Goal: Task Accomplishment & Management: Complete application form

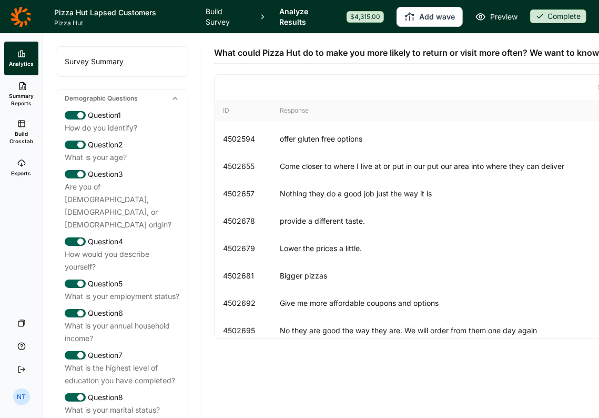
scroll to position [2053, 0]
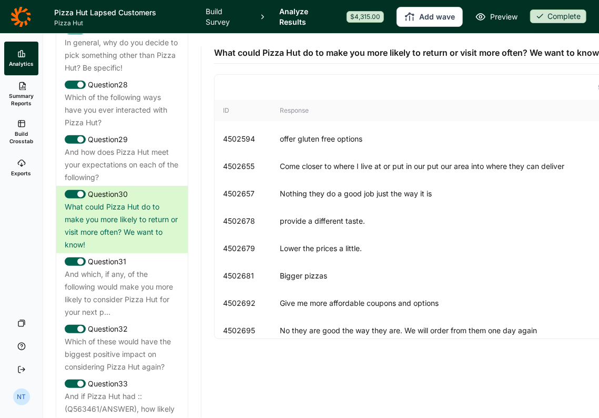
click at [27, 24] on icon at bounding box center [21, 16] width 20 height 20
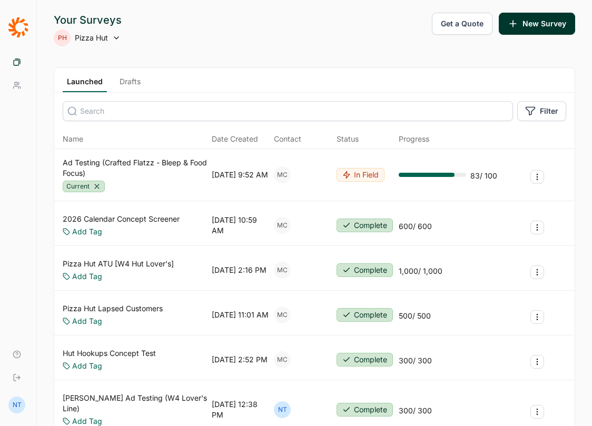
click at [124, 89] on link "Drafts" at bounding box center [129, 84] width 29 height 16
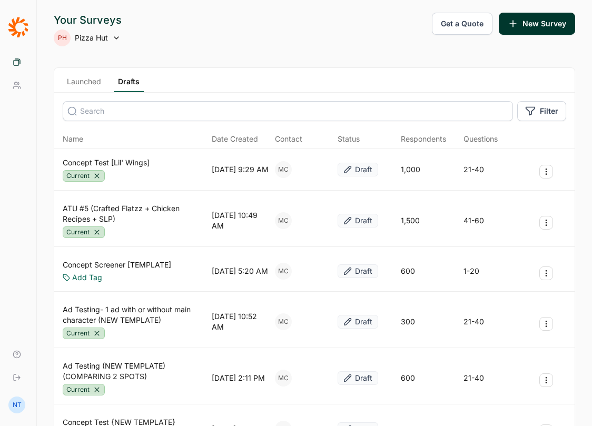
click at [86, 89] on link "Launched" at bounding box center [84, 84] width 43 height 16
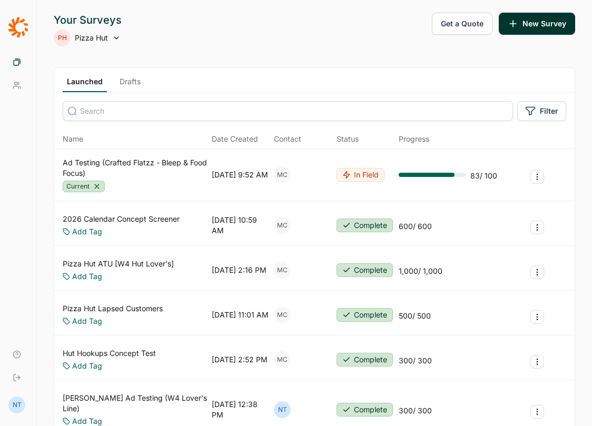
click at [131, 86] on link "Drafts" at bounding box center [129, 84] width 29 height 16
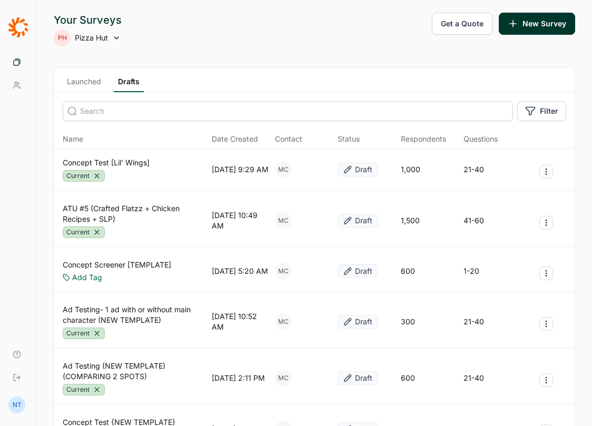
click at [129, 157] on link "Concept Test [Lil' Wings]" at bounding box center [106, 162] width 87 height 11
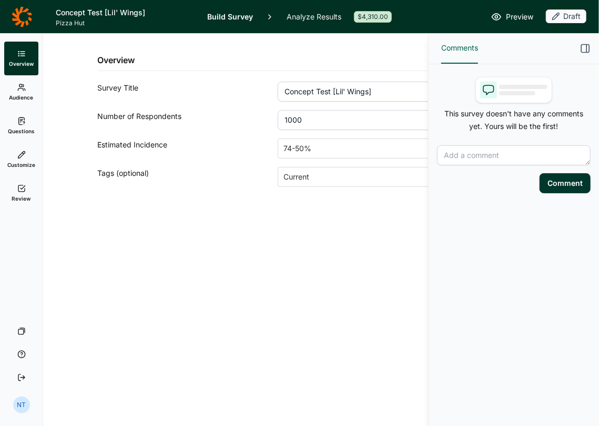
click at [28, 131] on span "Questions" at bounding box center [21, 130] width 27 height 7
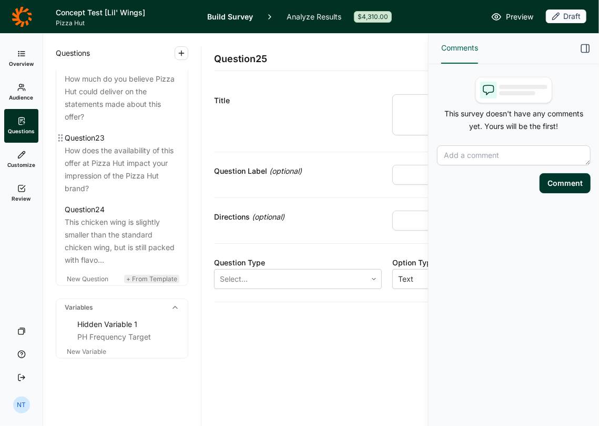
scroll to position [1857, 0]
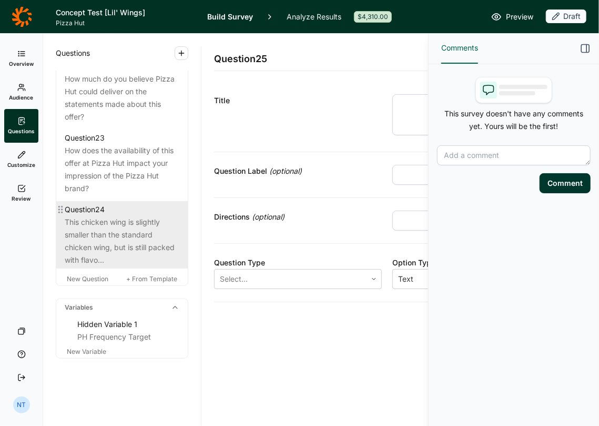
click at [118, 226] on div "This chicken wing is slightly smaller than the standard chicken wing, but is st…" at bounding box center [122, 241] width 115 height 51
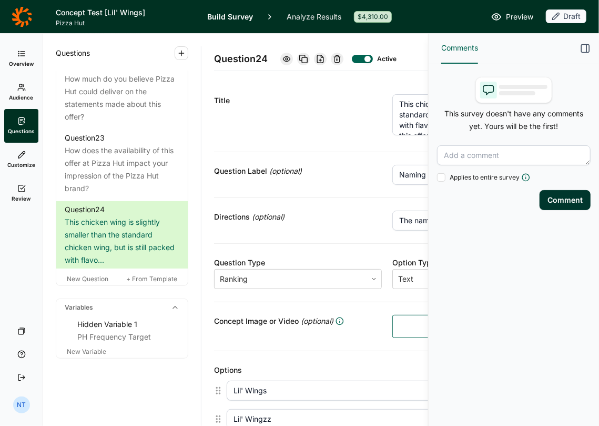
click at [589, 48] on use "button" at bounding box center [586, 49] width 8 height 8
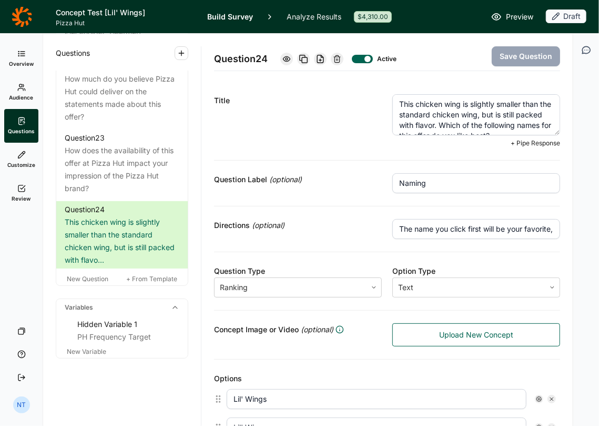
click at [393, 103] on textarea "This chicken wing is slightly smaller than the standard chicken wing, but is st…" at bounding box center [477, 114] width 168 height 41
click at [293, 57] on div at bounding box center [287, 59] width 13 height 13
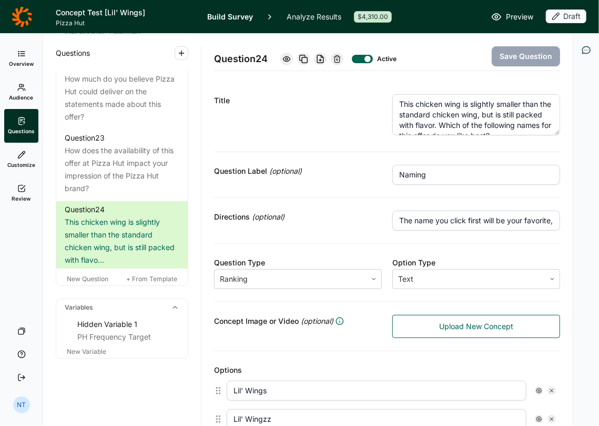
scroll to position [263, 0]
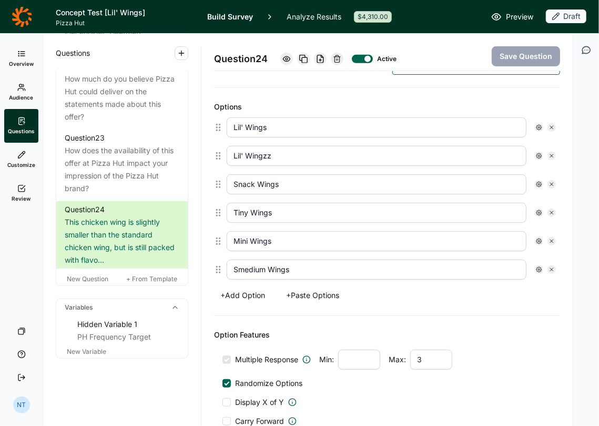
click at [248, 210] on input "Tiny Wings" at bounding box center [377, 213] width 300 height 20
click at [251, 154] on input "Lil' Wingzz" at bounding box center [377, 156] width 300 height 20
type input "Small Wings"
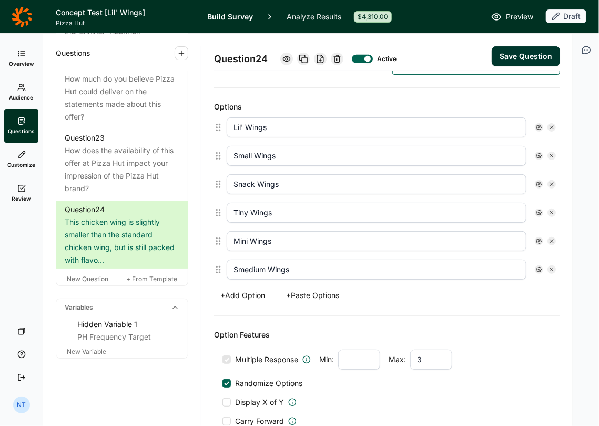
click at [479, 58] on div "Question 24 Active Save Question" at bounding box center [387, 52] width 346 height 37
click at [507, 59] on button "Save Question" at bounding box center [526, 56] width 68 height 20
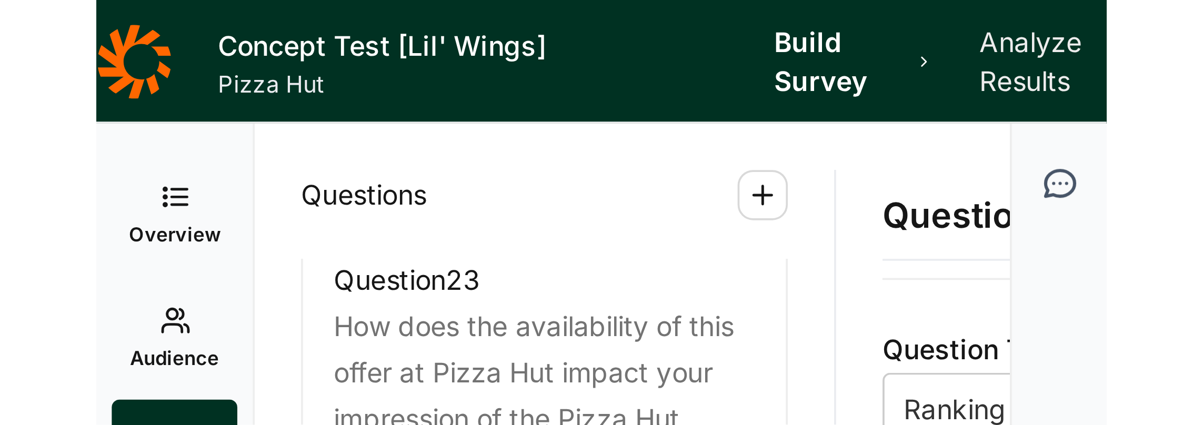
scroll to position [158, 0]
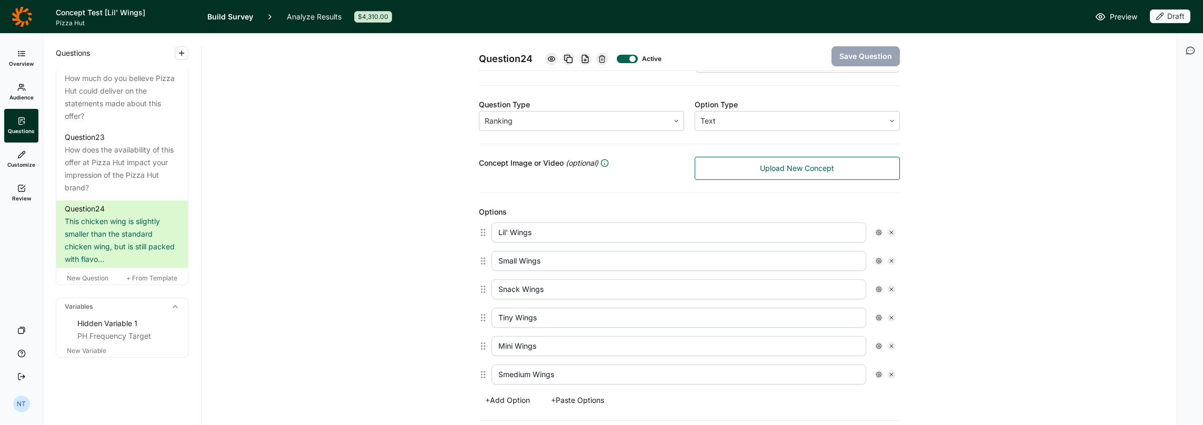
click at [405, 175] on div "Question 24 Active Save Question Title This chicken wing is slightly smaller th…" at bounding box center [689, 283] width 950 height 814
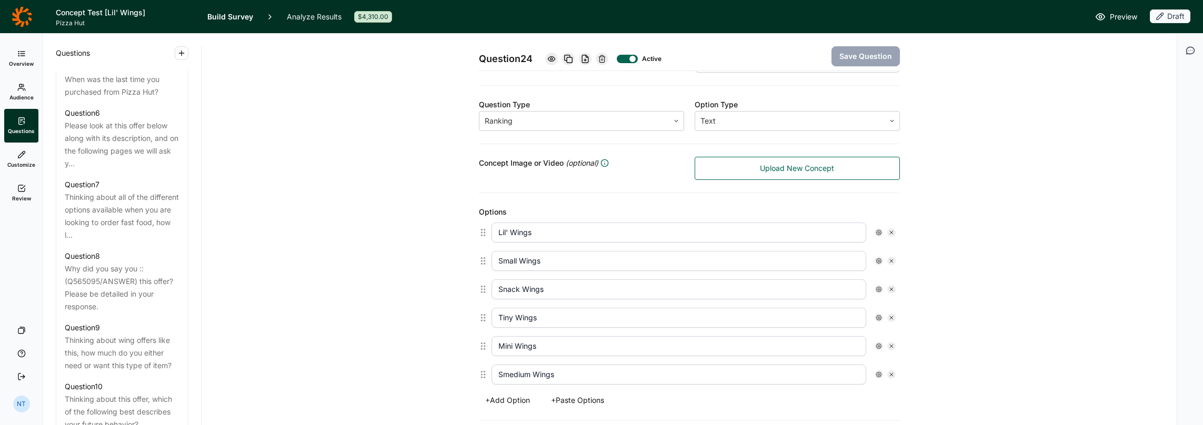
scroll to position [752, 0]
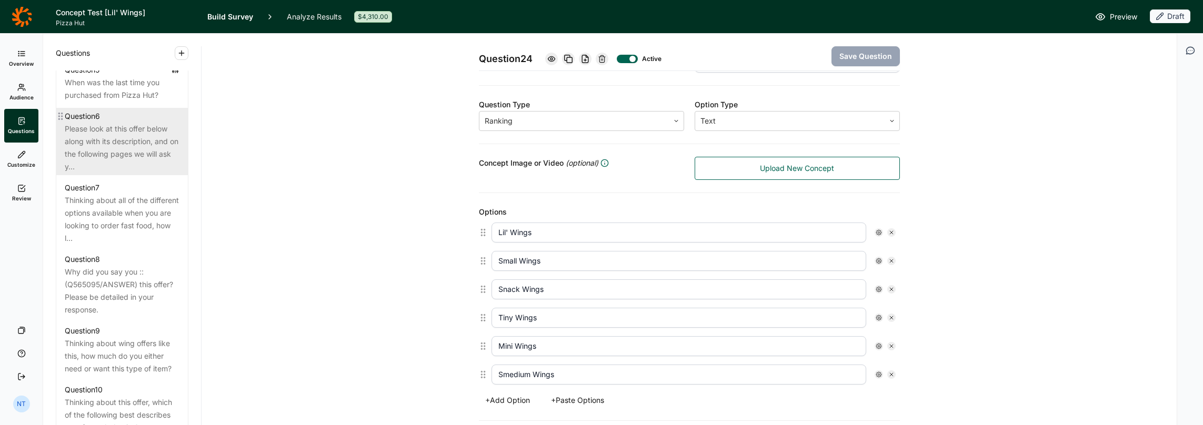
click at [120, 172] on div "Please look at this offer below along with its description, and on the followin…" at bounding box center [122, 148] width 115 height 51
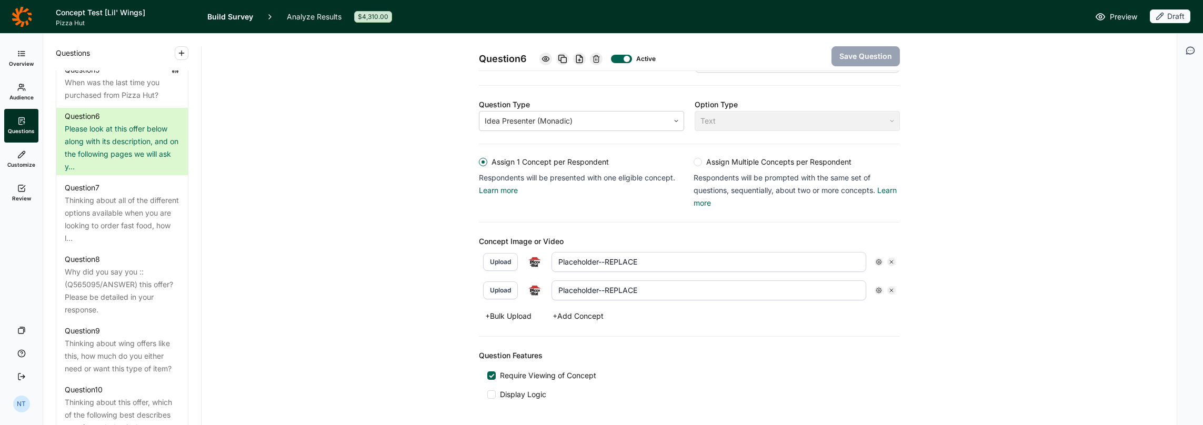
drag, startPoint x: 379, startPoint y: 289, endPoint x: 451, endPoint y: 261, distance: 77.3
click at [379, 289] on div "Question 6 Active Save Question Title Please look at this offer below along wit…" at bounding box center [689, 169] width 950 height 587
click at [498, 309] on button "+ Bulk Upload" at bounding box center [508, 316] width 59 height 15
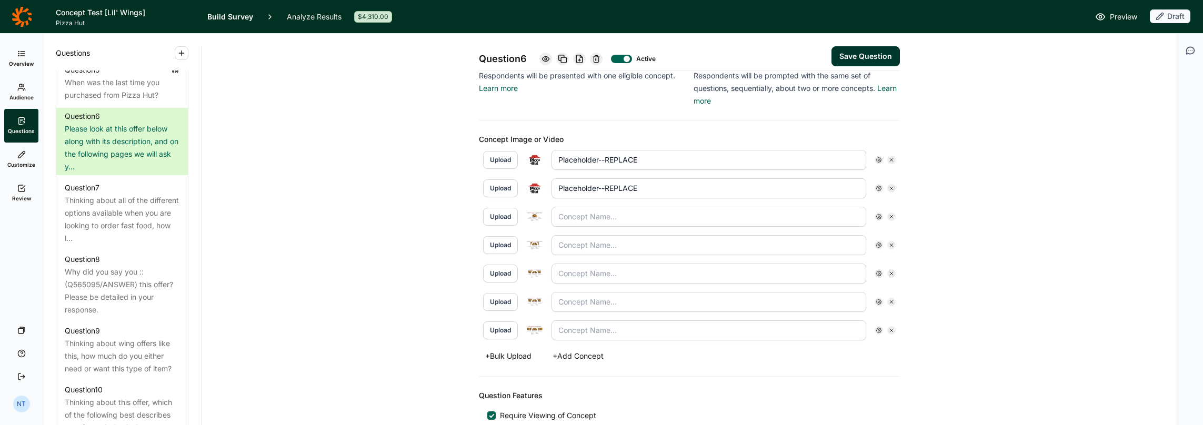
scroll to position [263, 0]
click at [599, 154] on icon at bounding box center [891, 157] width 6 height 6
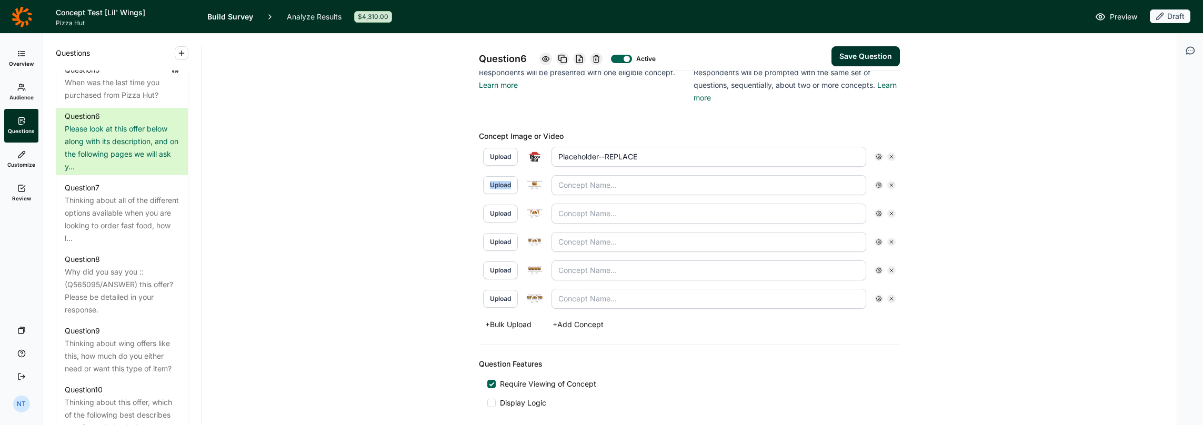
click at [599, 154] on icon at bounding box center [891, 157] width 6 height 6
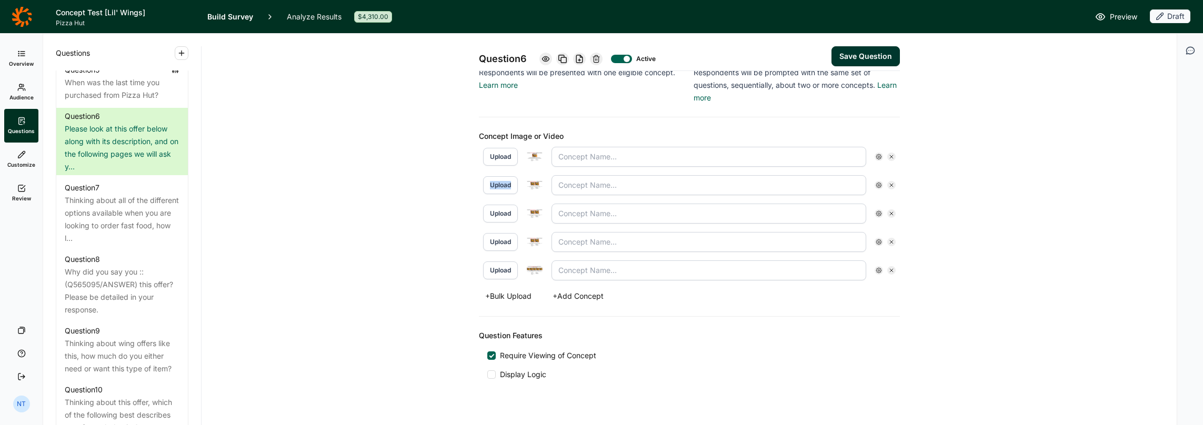
click at [528, 158] on img at bounding box center [534, 156] width 17 height 9
click at [559, 159] on input "text" at bounding box center [709, 157] width 315 height 20
type input "10pc for $5"
click at [580, 181] on input "text" at bounding box center [709, 185] width 315 height 20
click at [535, 183] on img at bounding box center [534, 185] width 17 height 9
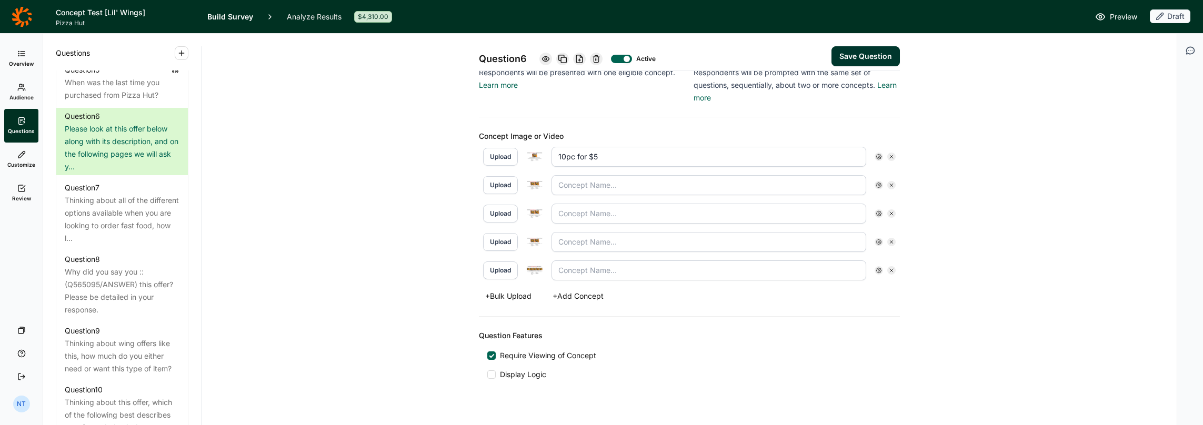
click at [582, 182] on input "text" at bounding box center [709, 185] width 315 height 20
type input "20pc for $10"
click at [526, 218] on div at bounding box center [534, 213] width 17 height 17
click at [528, 213] on img at bounding box center [534, 213] width 17 height 9
click at [589, 213] on input "text" at bounding box center [709, 214] width 315 height 20
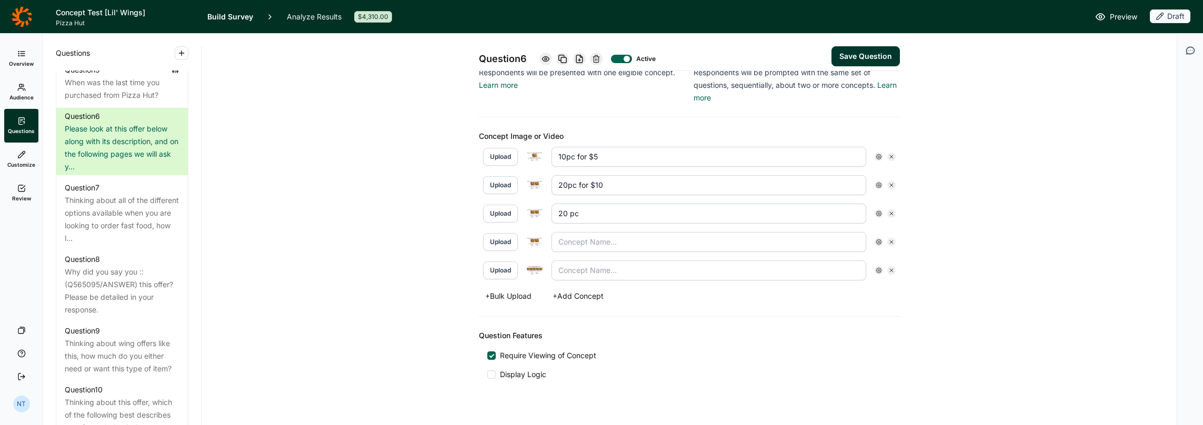
type input "20 pc"
click at [534, 181] on img at bounding box center [534, 185] width 17 height 9
click at [599, 209] on div at bounding box center [891, 213] width 8 height 8
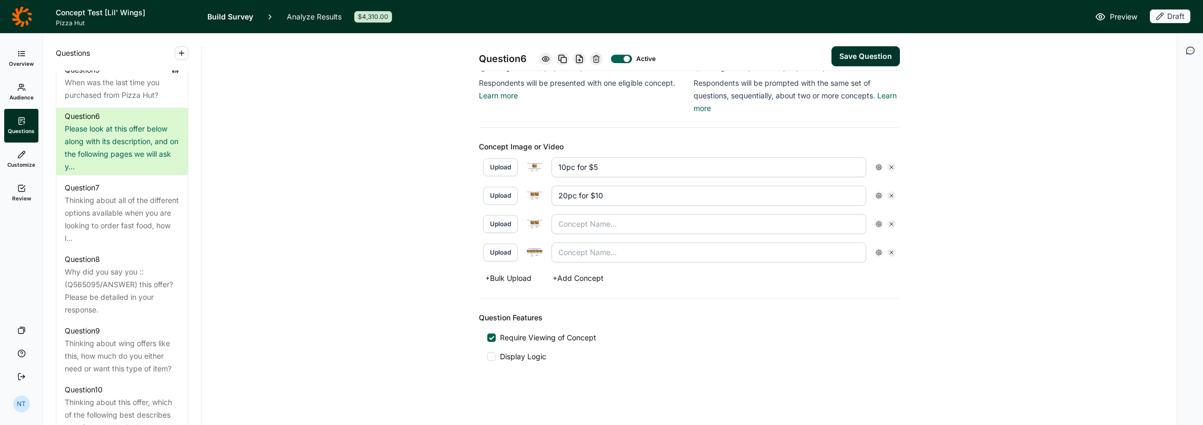
scroll to position [248, 0]
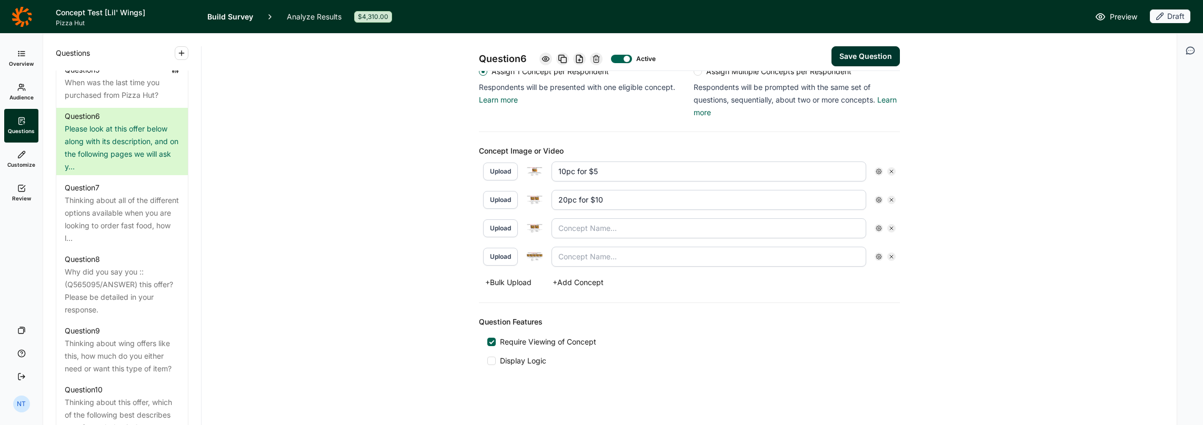
click at [599, 225] on icon at bounding box center [891, 228] width 6 height 6
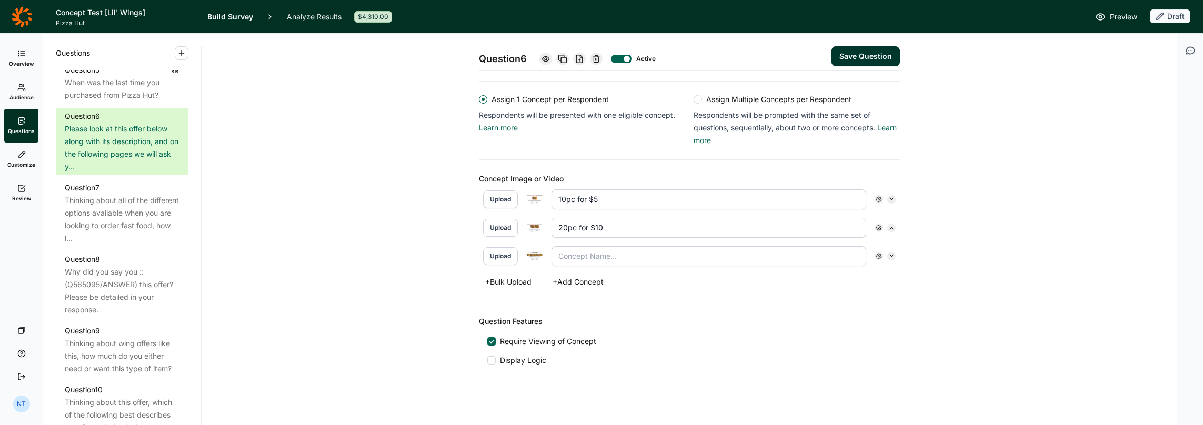
click at [564, 278] on button "+ Add Concept" at bounding box center [578, 282] width 64 height 15
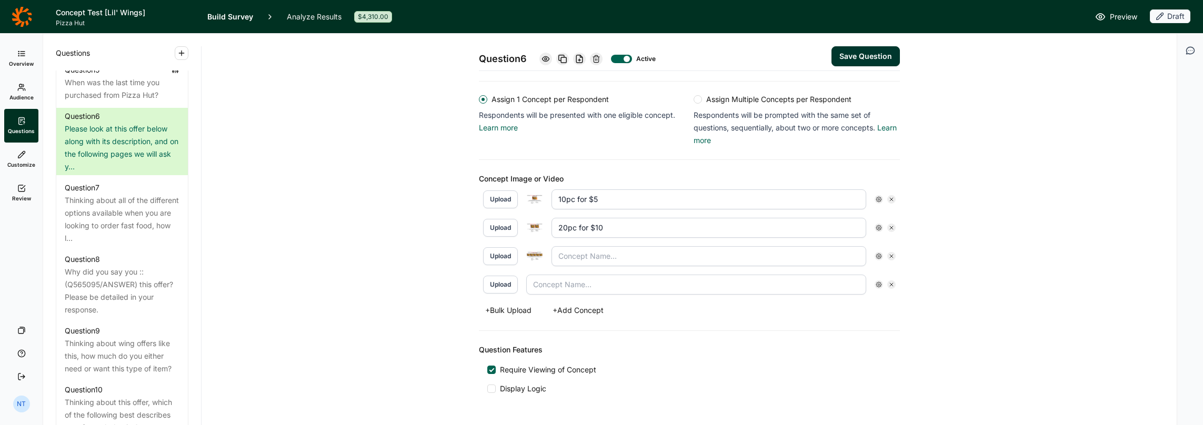
click at [599, 253] on icon at bounding box center [891, 256] width 6 height 6
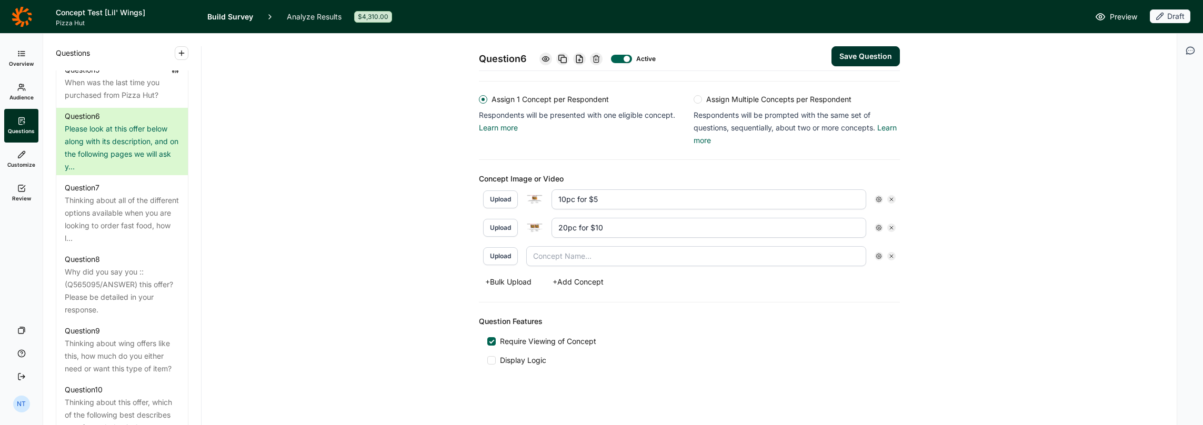
click at [508, 257] on button "Upload" at bounding box center [500, 256] width 35 height 18
click at [562, 279] on button "+ Add Concept" at bounding box center [578, 282] width 64 height 15
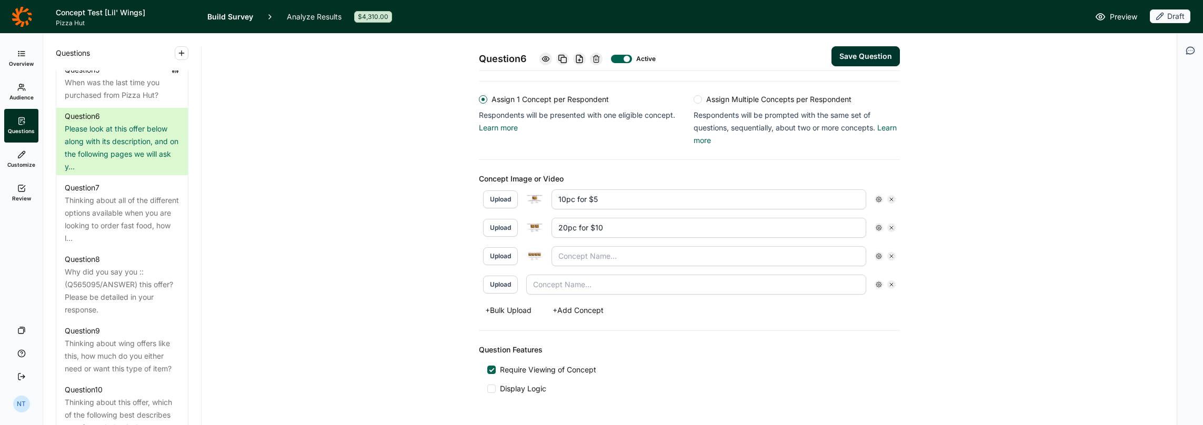
click at [499, 280] on button "Upload" at bounding box center [500, 285] width 35 height 18
click at [582, 303] on button "+ Add Concept" at bounding box center [578, 310] width 64 height 15
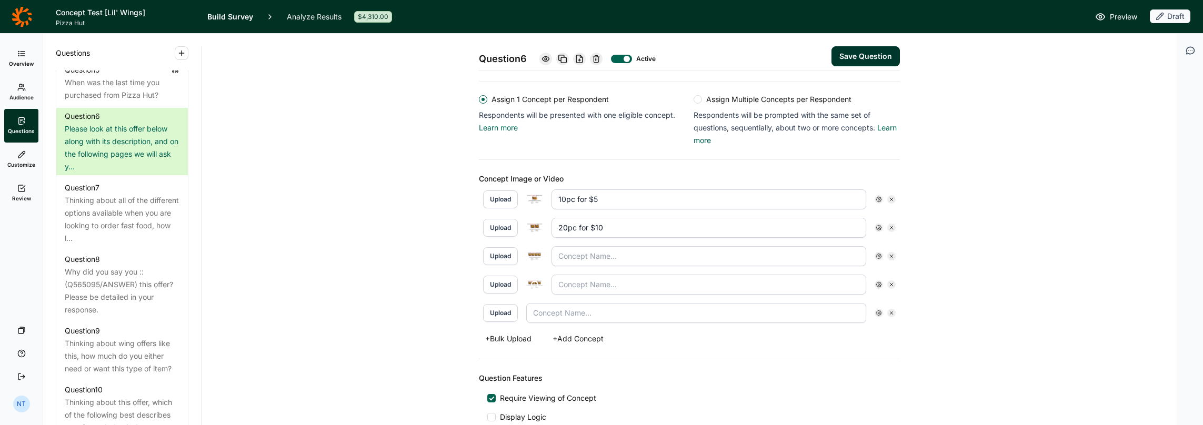
click at [504, 311] on button "Upload" at bounding box center [500, 313] width 35 height 18
click at [530, 253] on img at bounding box center [534, 256] width 17 height 9
click at [565, 255] on input "text" at bounding box center [709, 256] width 315 height 20
click at [584, 252] on input "40pc for $20 [Lil']" at bounding box center [709, 256] width 315 height 20
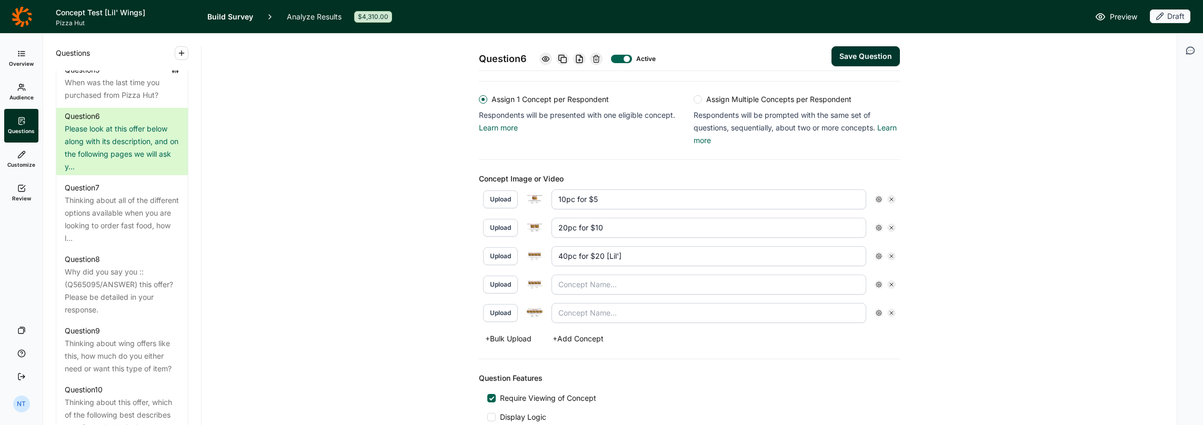
click at [584, 252] on input "40pc for $20 [Lil']" at bounding box center [709, 256] width 315 height 20
type input "40pc for $20 [Lil']"
click at [575, 276] on input "text" at bounding box center [709, 285] width 315 height 20
paste input "40pc for $20 [Lil']"
drag, startPoint x: 628, startPoint y: 278, endPoint x: 599, endPoint y: 285, distance: 30.1
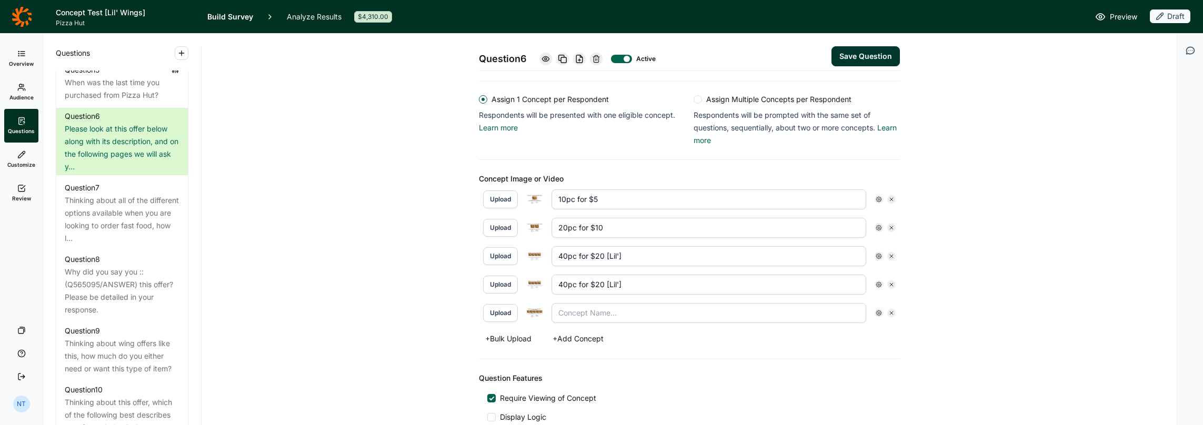
click at [599, 285] on input "40pc for $20 [Lil']" at bounding box center [709, 285] width 315 height 20
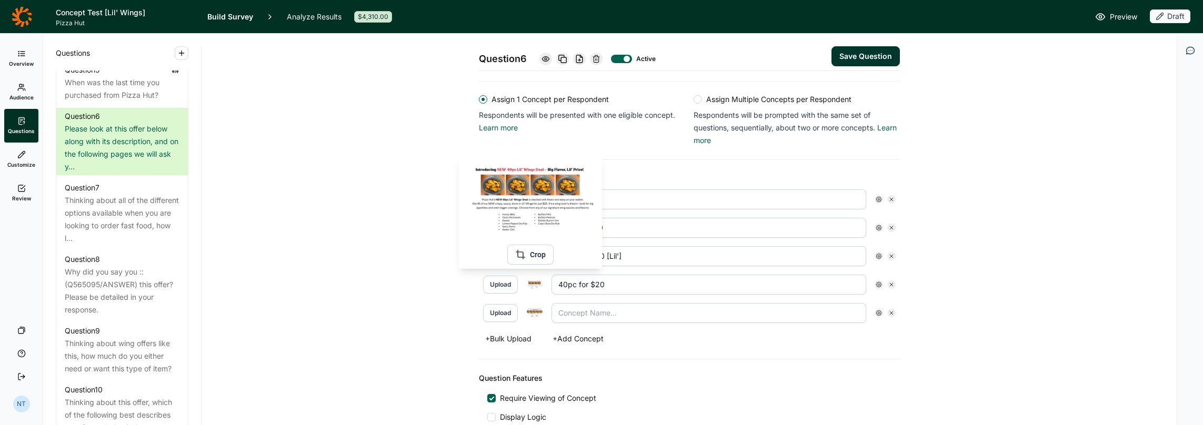
type input "40pc for $20"
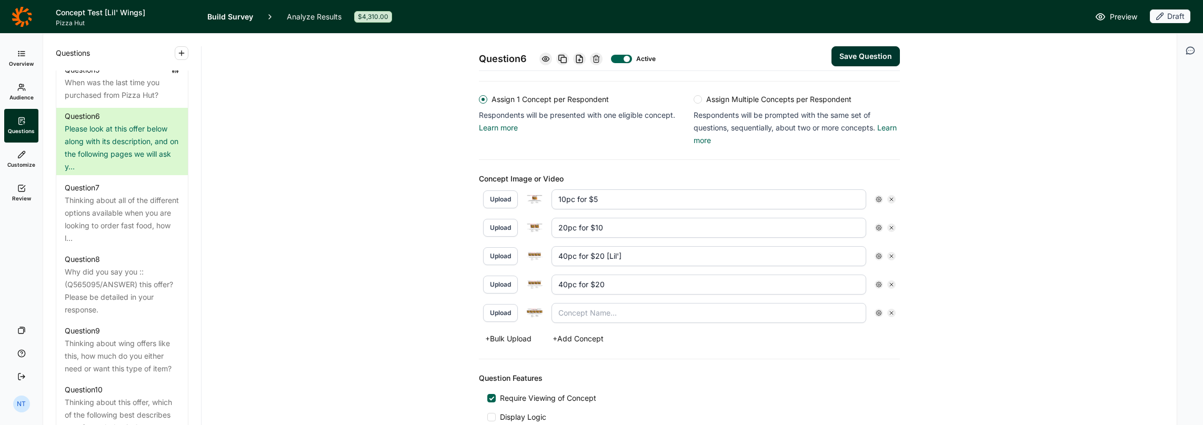
click at [567, 307] on input "text" at bounding box center [709, 313] width 315 height 20
type input "50pc for $25"
click at [437, 298] on div "Question 6 Active Save Question Title Please look at this offer below along wit…" at bounding box center [689, 149] width 950 height 673
click at [599, 251] on input "40pc for $20 [Lil']" at bounding box center [709, 256] width 315 height 20
drag, startPoint x: 603, startPoint y: 203, endPoint x: 568, endPoint y: 195, distance: 35.7
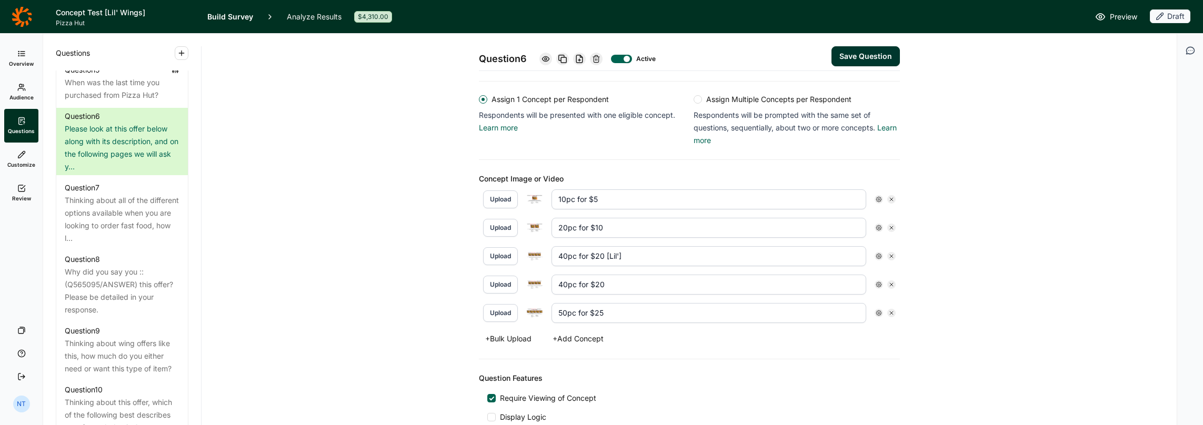
click at [568, 195] on input "10pc for $5" at bounding box center [709, 199] width 315 height 20
type input "10pc"
drag, startPoint x: 604, startPoint y: 224, endPoint x: 573, endPoint y: 226, distance: 31.6
click at [573, 226] on input "20pc for $10" at bounding box center [709, 228] width 315 height 20
type input "20pc"
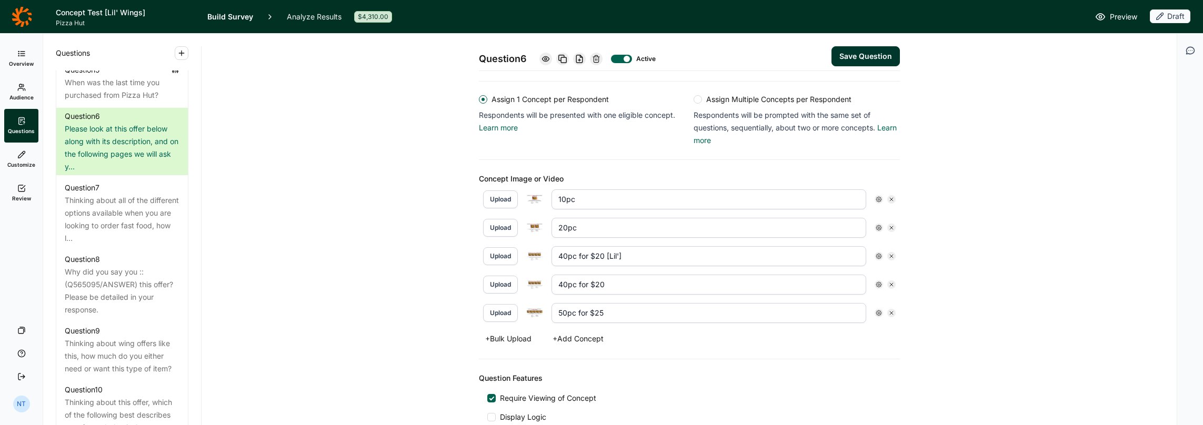
click at [597, 254] on input "40pc for $20 [Lil']" at bounding box center [709, 256] width 315 height 20
drag, startPoint x: 600, startPoint y: 252, endPoint x: 575, endPoint y: 258, distance: 26.2
click at [575, 258] on input "40pc for $20 [Lil']" at bounding box center [709, 256] width 315 height 20
type input "40pc [Lil']"
drag, startPoint x: 577, startPoint y: 283, endPoint x: 647, endPoint y: 282, distance: 70.5
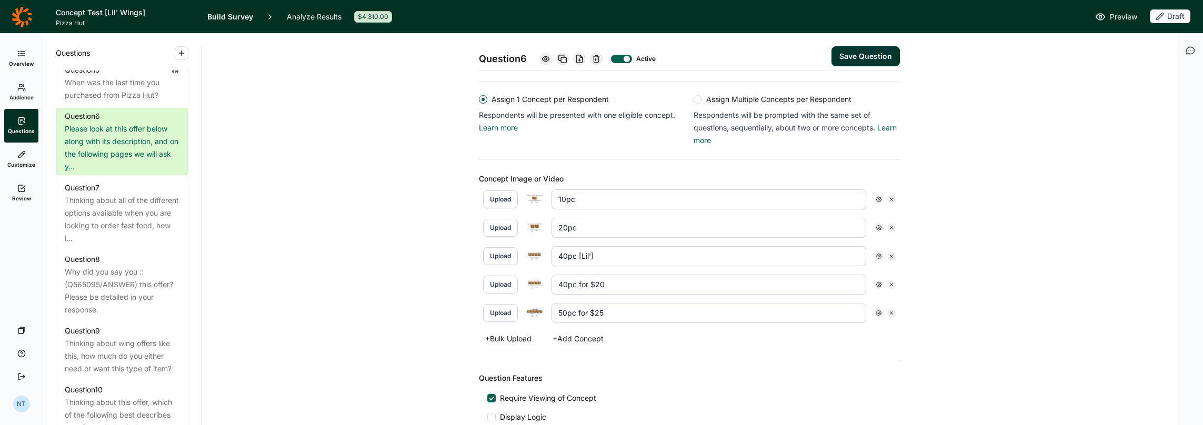
click at [599, 282] on input "40pc for $20" at bounding box center [709, 285] width 315 height 20
type input "40pc"
click at [599, 309] on input "50pc for $25" at bounding box center [709, 313] width 315 height 20
drag, startPoint x: 574, startPoint y: 307, endPoint x: 683, endPoint y: 318, distance: 109.4
click at [599, 318] on input "50pc for $25" at bounding box center [709, 313] width 315 height 20
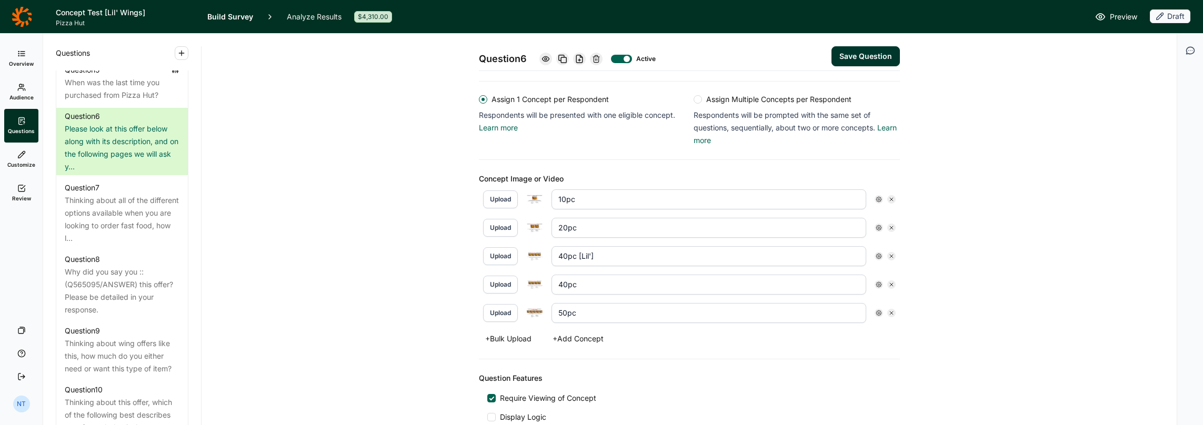
type input "50pc"
click at [432, 279] on div "Question 6 Active Save Question Title Please look at this offer below along wit…" at bounding box center [689, 149] width 950 height 673
click at [365, 280] on div "Question 6 Active Save Question Title Please look at this offer below along wit…" at bounding box center [689, 149] width 950 height 673
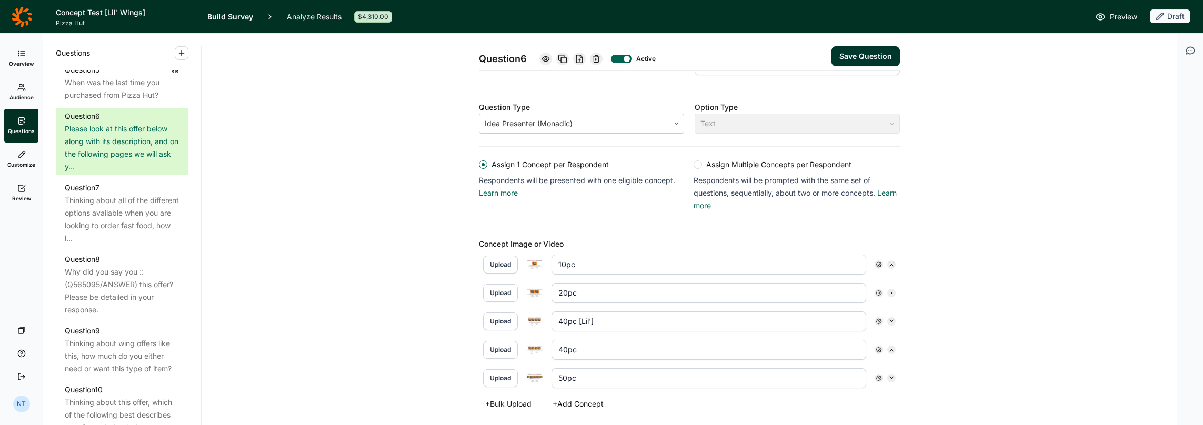
scroll to position [0, 0]
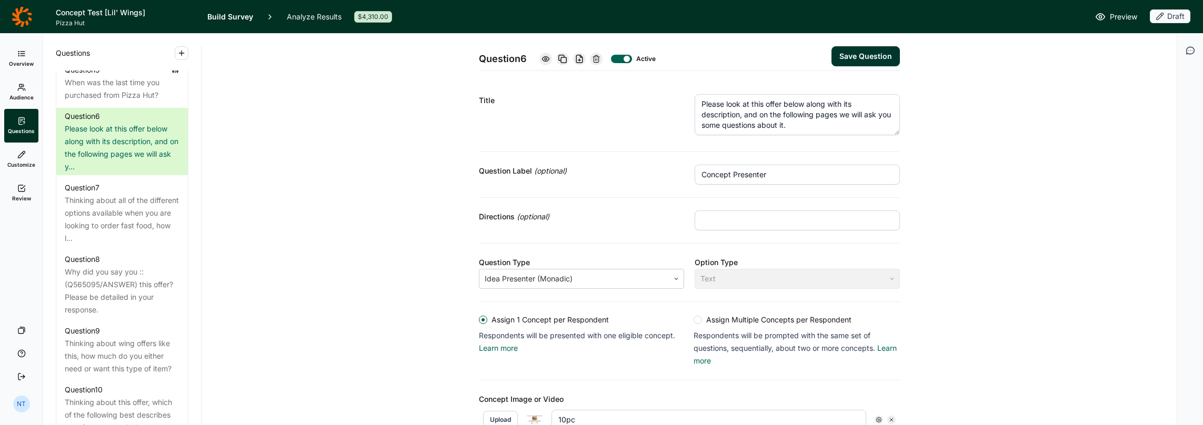
click at [599, 56] on button "Save Question" at bounding box center [866, 56] width 68 height 20
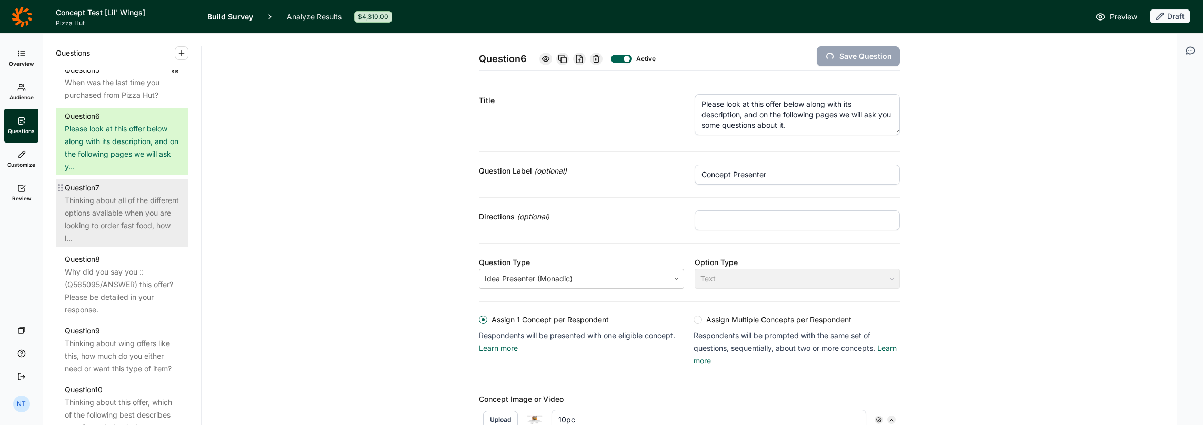
click at [164, 194] on div "Question 7" at bounding box center [122, 188] width 115 height 13
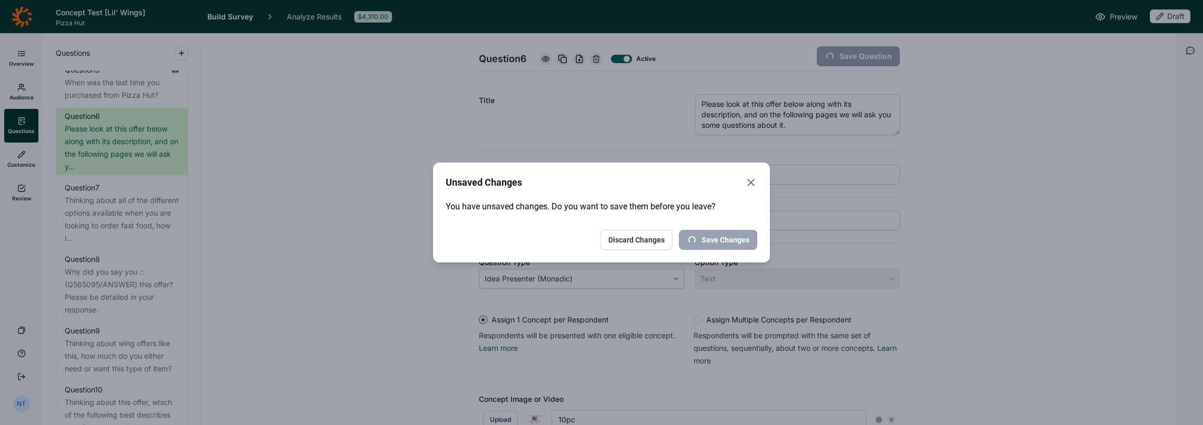
click at [599, 187] on icon "Close" at bounding box center [751, 182] width 13 height 13
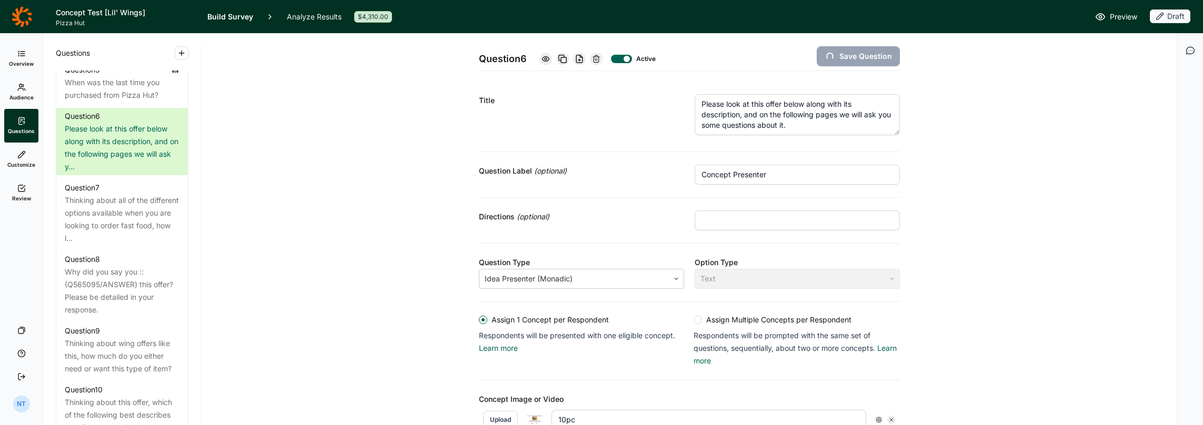
type input "50pc"
type input "40pc"
type input "20pc"
type input "10pc"
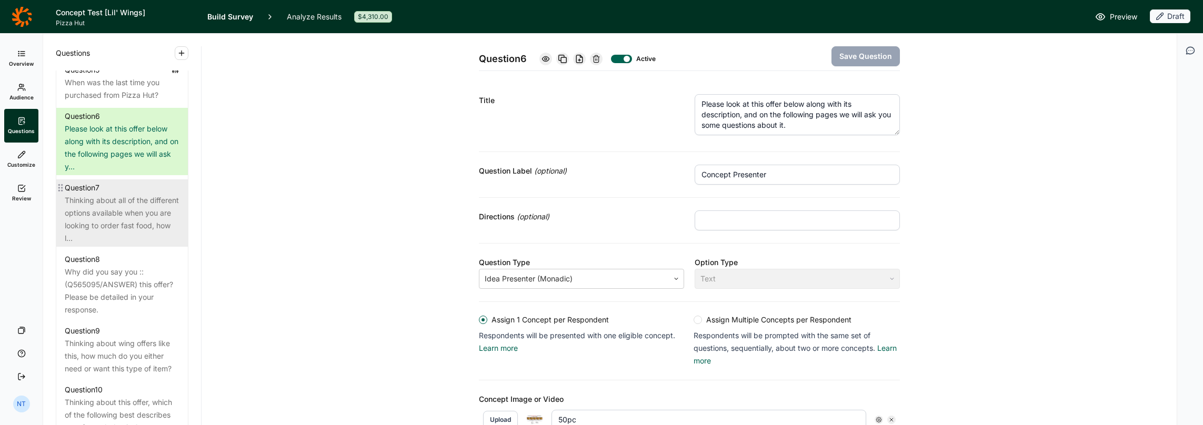
click at [137, 245] on div "Thinking about all of the different options available when you are looking to o…" at bounding box center [122, 219] width 115 height 51
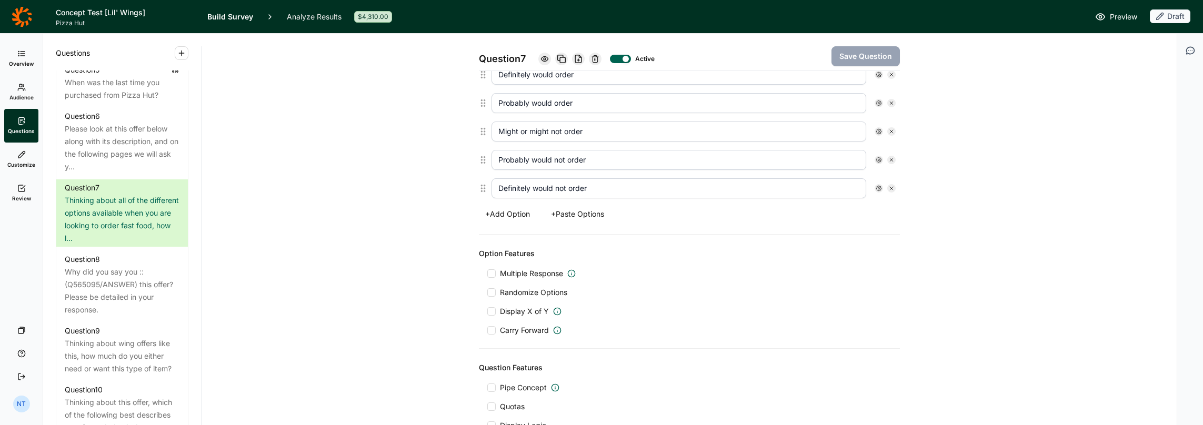
scroll to position [380, 0]
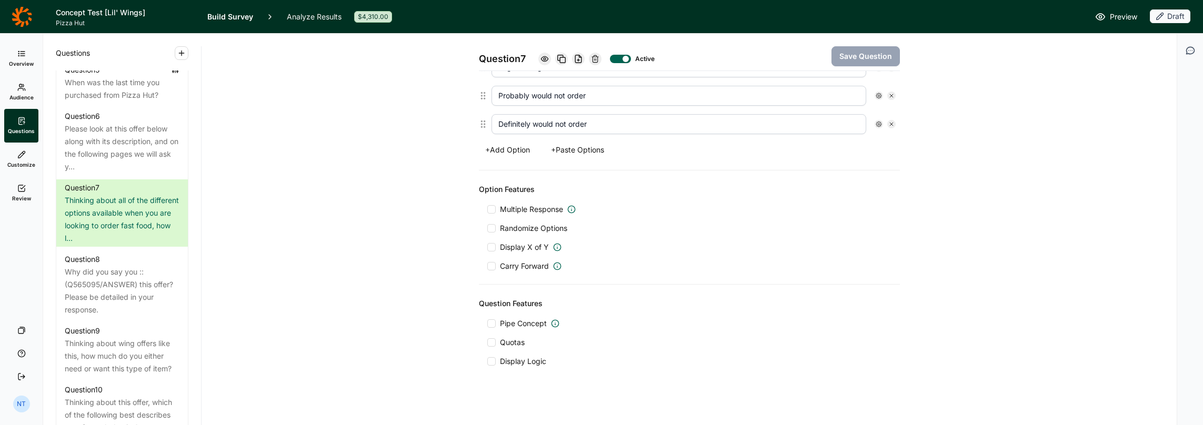
click at [490, 319] on div at bounding box center [491, 323] width 8 height 8
click at [487, 324] on input "Pipe Concept" at bounding box center [487, 324] width 0 height 0
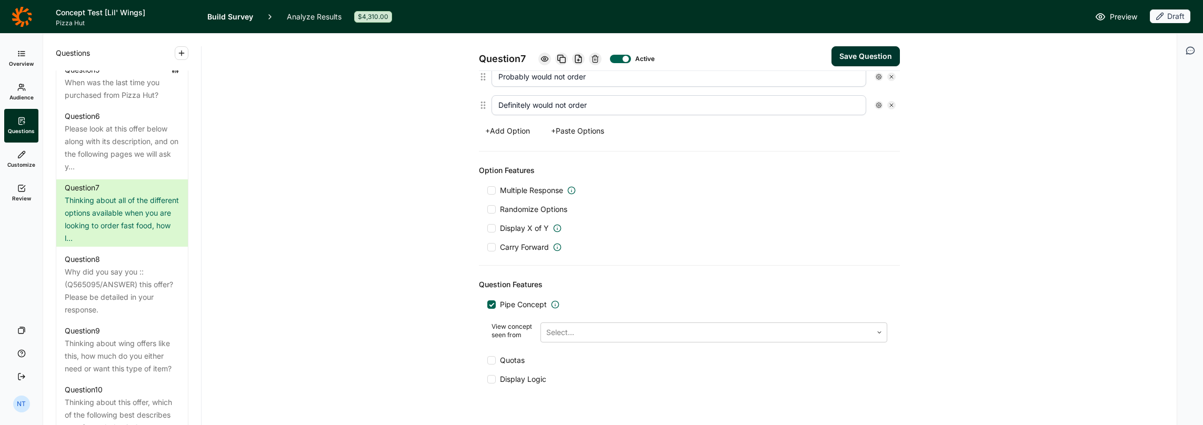
scroll to position [416, 0]
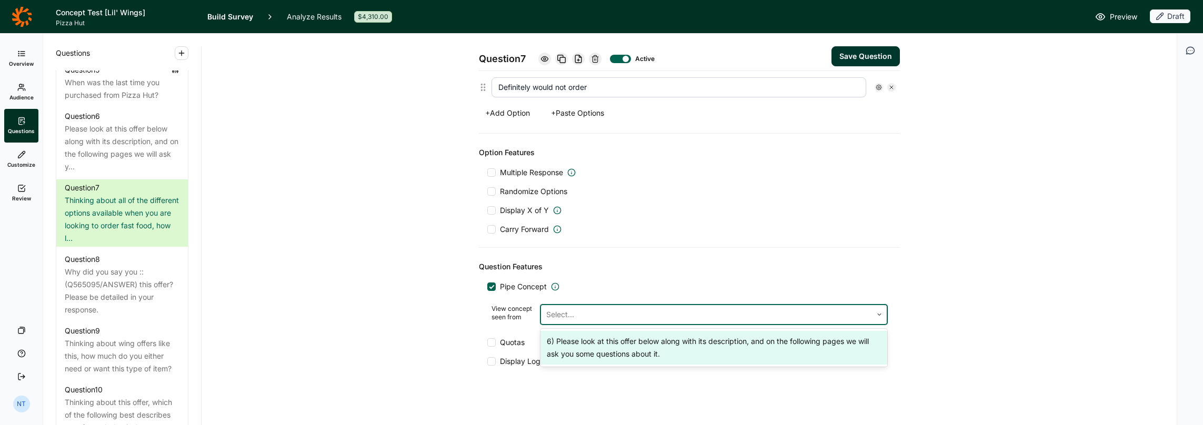
click at [546, 313] on div at bounding box center [706, 314] width 321 height 15
click at [560, 338] on div "6) Please look at this offer below along with its description, and on the follo…" at bounding box center [713, 348] width 347 height 34
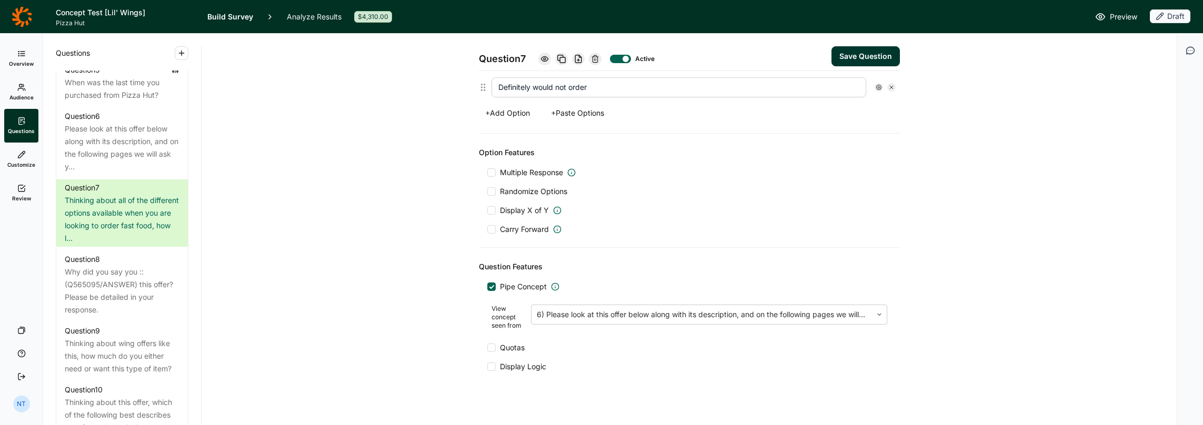
click at [599, 60] on button "Save Question" at bounding box center [866, 56] width 68 height 20
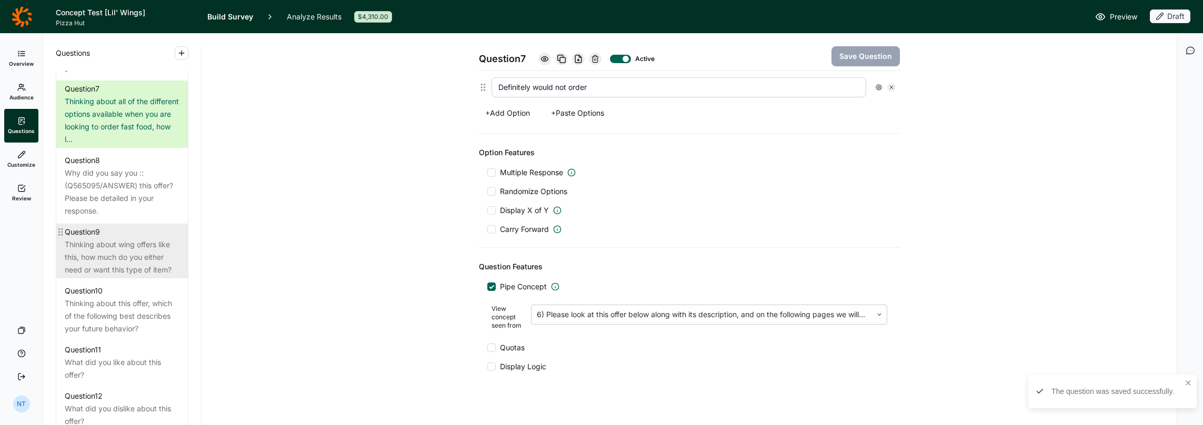
scroll to position [857, 0]
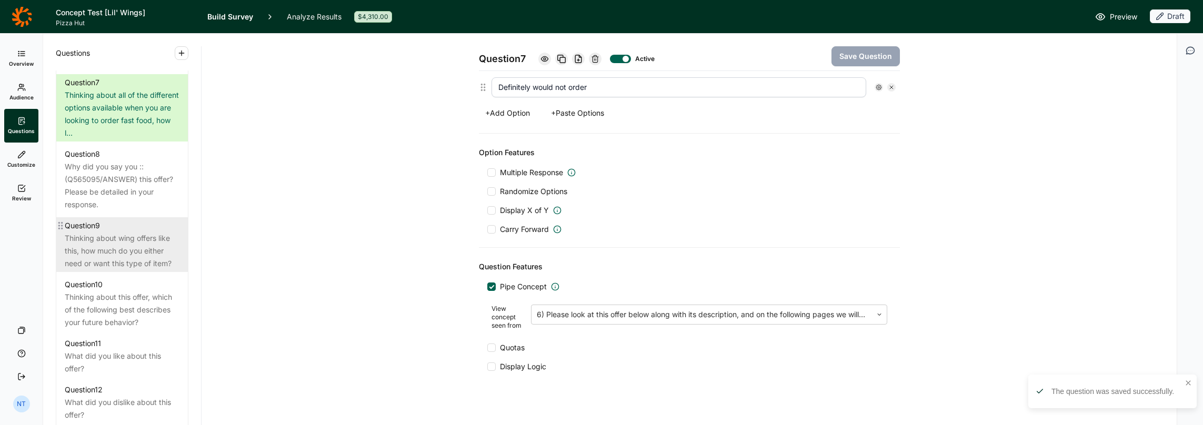
click at [106, 266] on div "Thinking about wing offers like this, how much do you either need or want this …" at bounding box center [122, 251] width 115 height 38
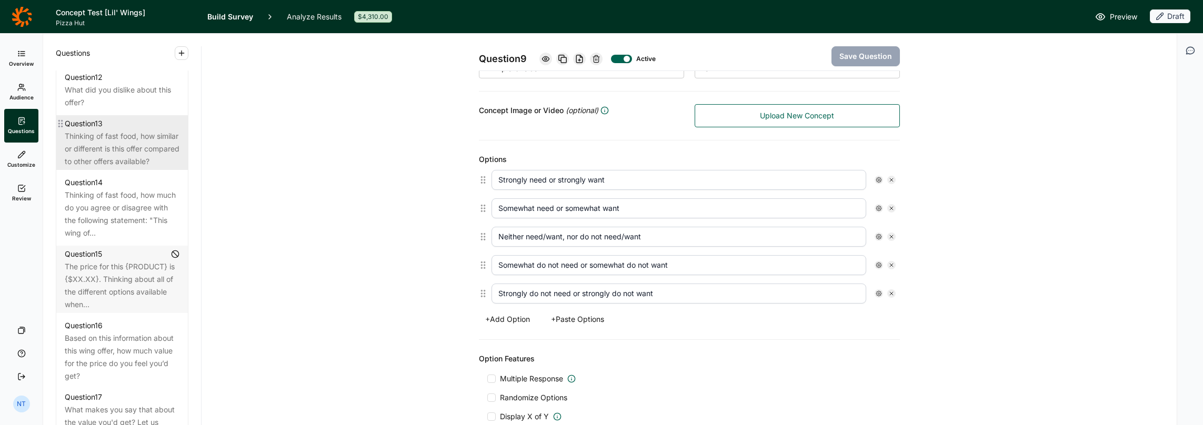
scroll to position [1173, 0]
click at [111, 165] on div "Thinking of fast food, how similar or different is this offer compared to other…" at bounding box center [122, 146] width 115 height 38
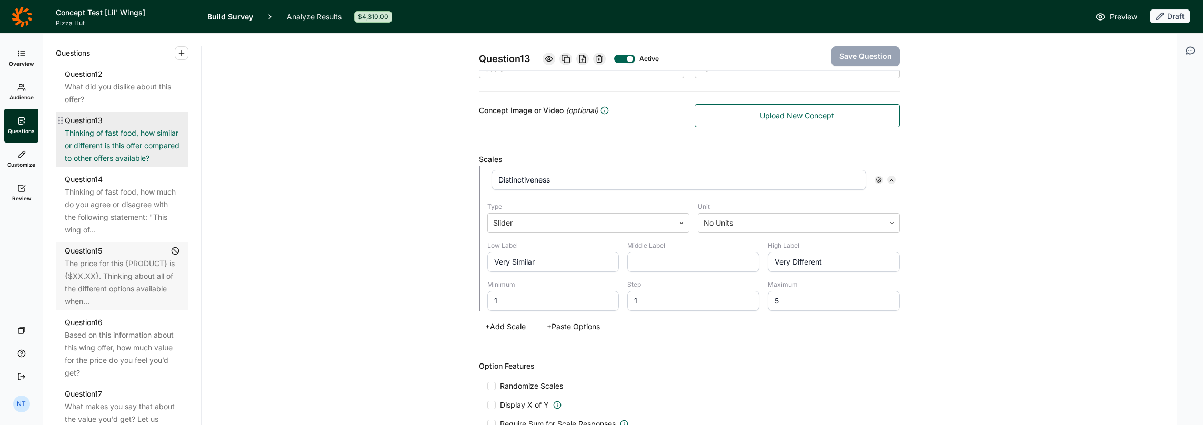
scroll to position [1383, 0]
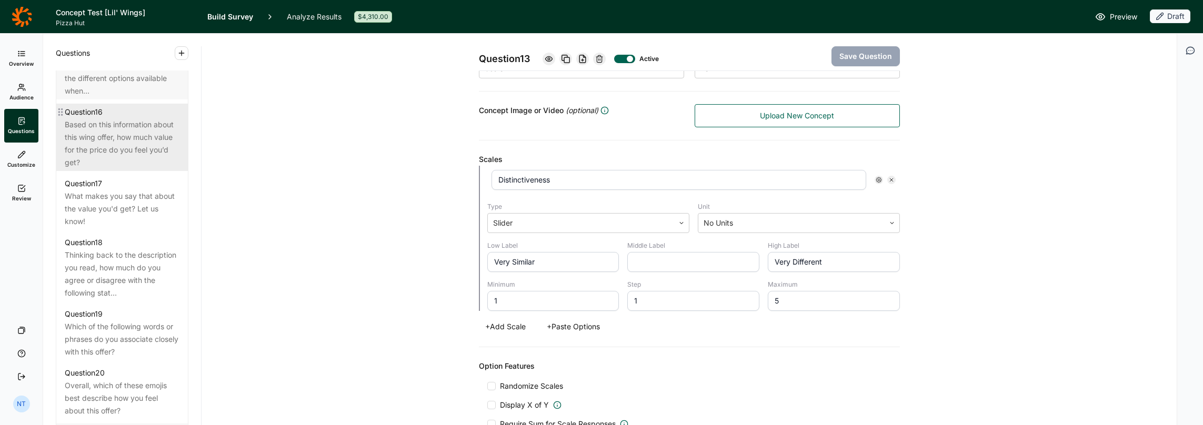
click at [117, 169] on div "Based on this information about this wing offer, how much value for the price d…" at bounding box center [122, 143] width 115 height 51
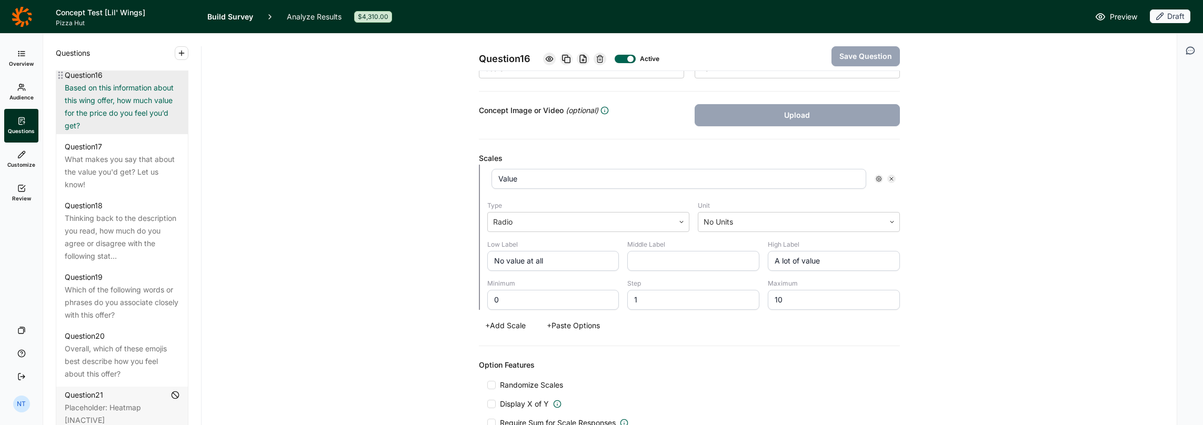
scroll to position [1436, 0]
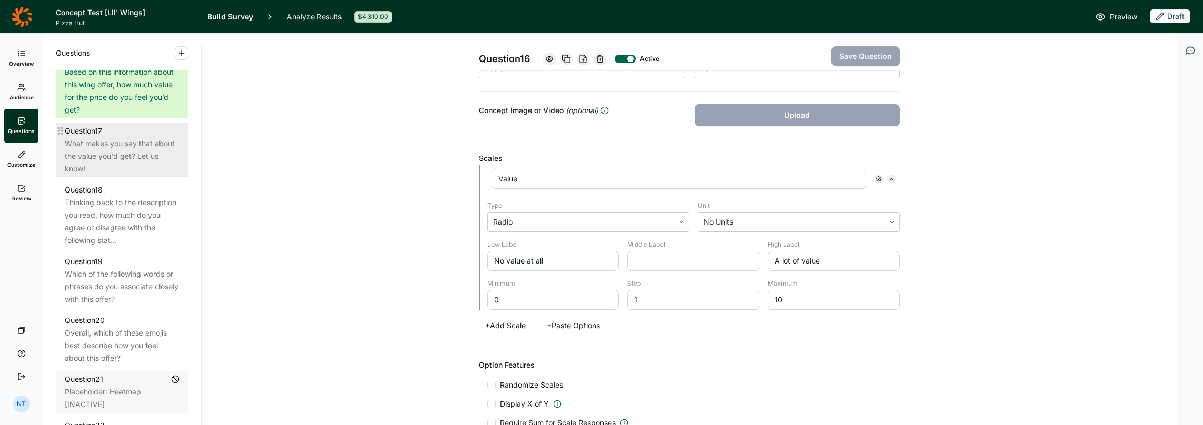
click at [115, 175] on div "What makes you say that about the value you'd get? Let us know!" at bounding box center [122, 156] width 115 height 38
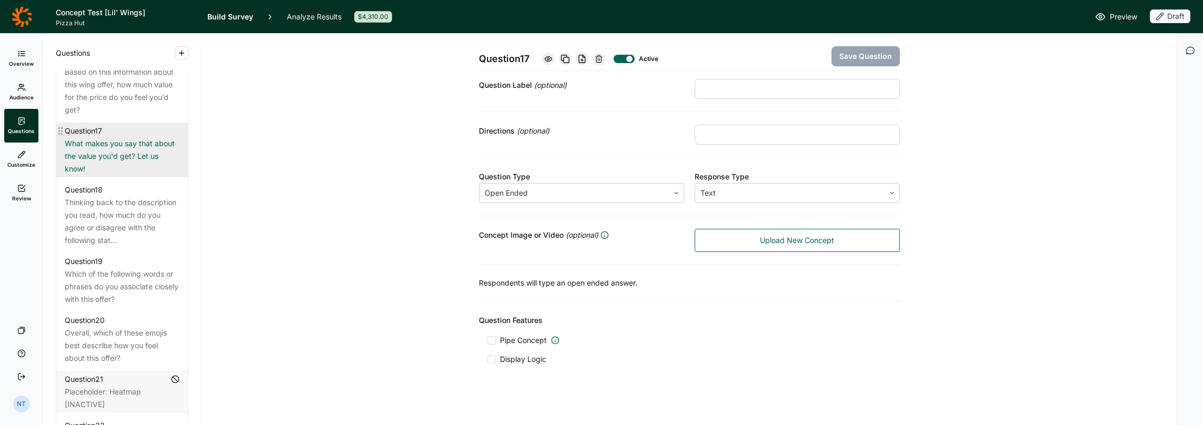
scroll to position [1488, 0]
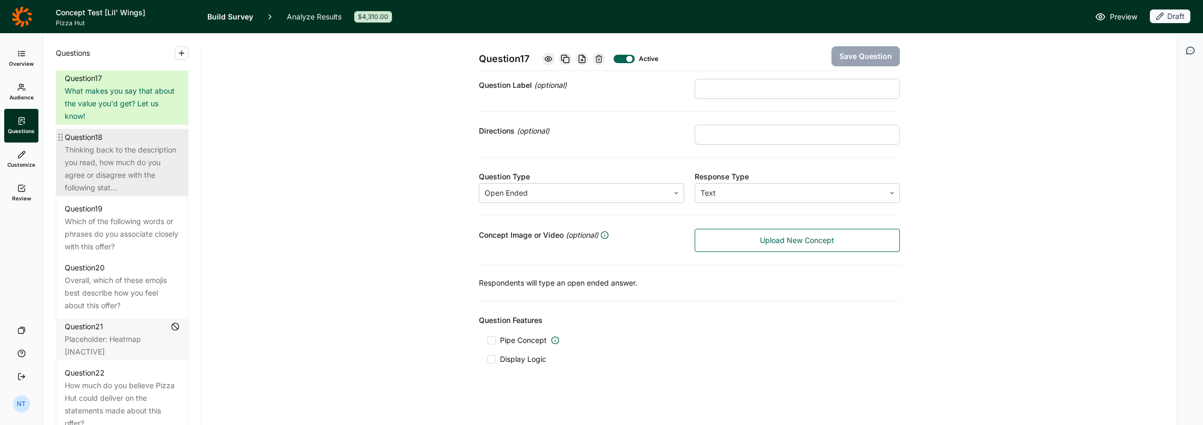
click at [109, 194] on div "Thinking back to the description you read, how much do you agree or disagree wi…" at bounding box center [122, 169] width 115 height 51
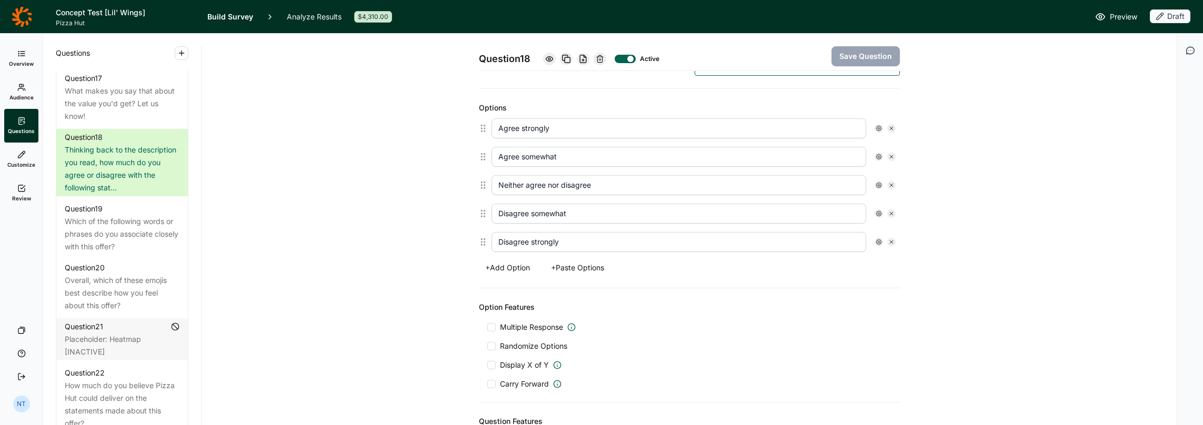
scroll to position [368, 0]
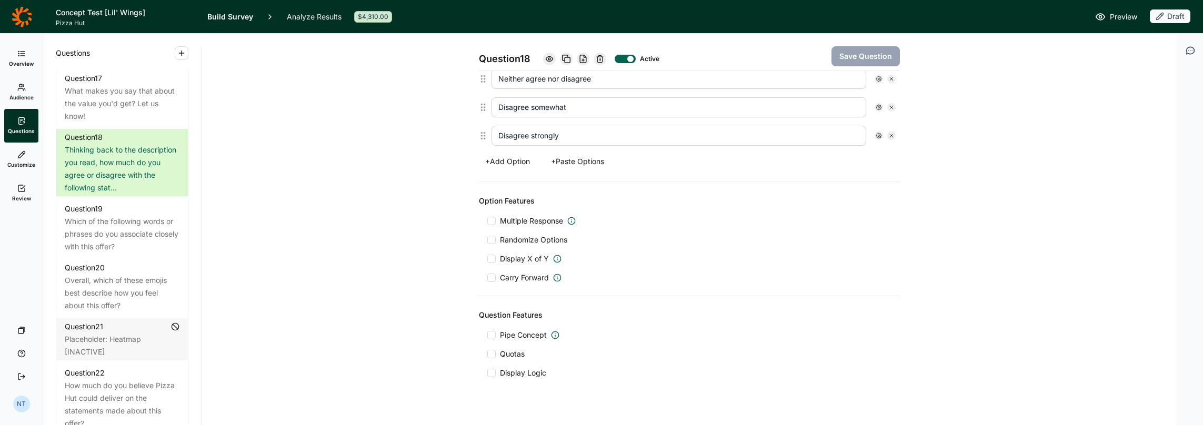
click at [487, 331] on div at bounding box center [491, 335] width 8 height 8
click at [487, 335] on input "Pipe Concept" at bounding box center [487, 335] width 0 height 0
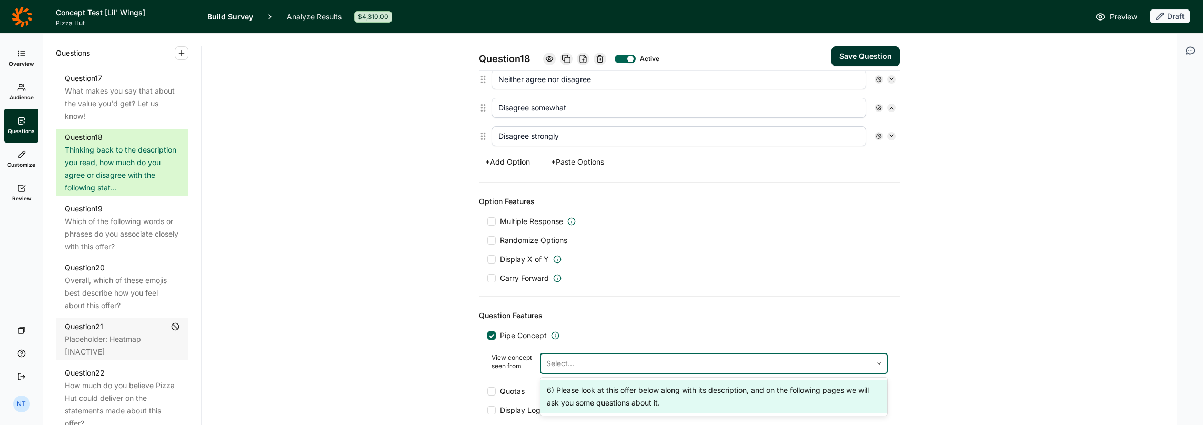
click at [563, 358] on div at bounding box center [706, 363] width 321 height 15
click at [580, 384] on div "6) Please look at this offer below along with its description, and on the follo…" at bounding box center [713, 397] width 347 height 34
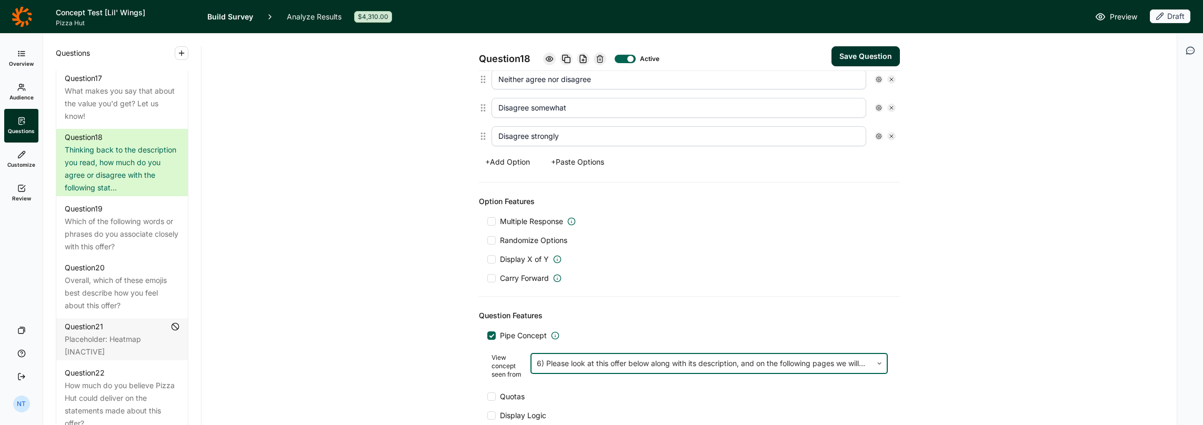
click at [599, 49] on button "Save Question" at bounding box center [866, 56] width 68 height 20
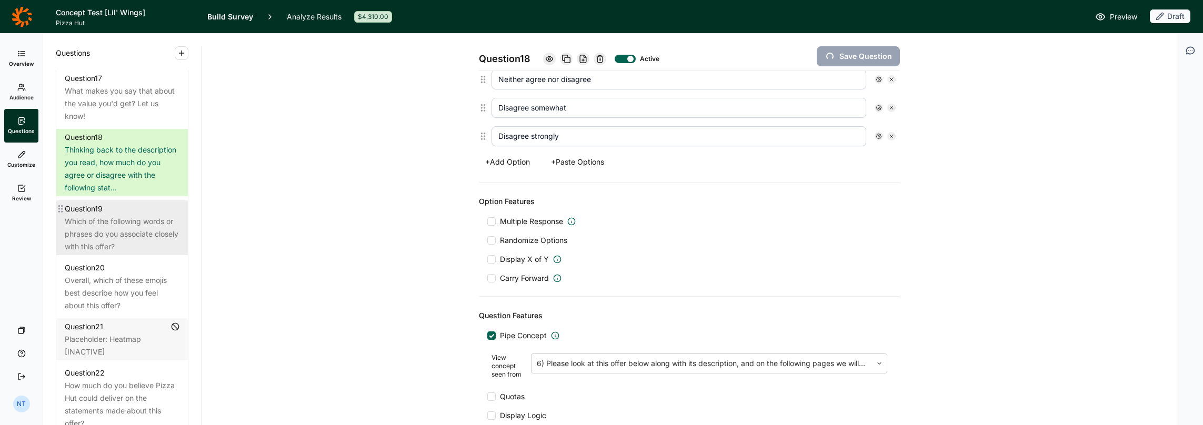
click at [122, 253] on div "Which of the following words or phrases do you associate closely with this offe…" at bounding box center [122, 234] width 115 height 38
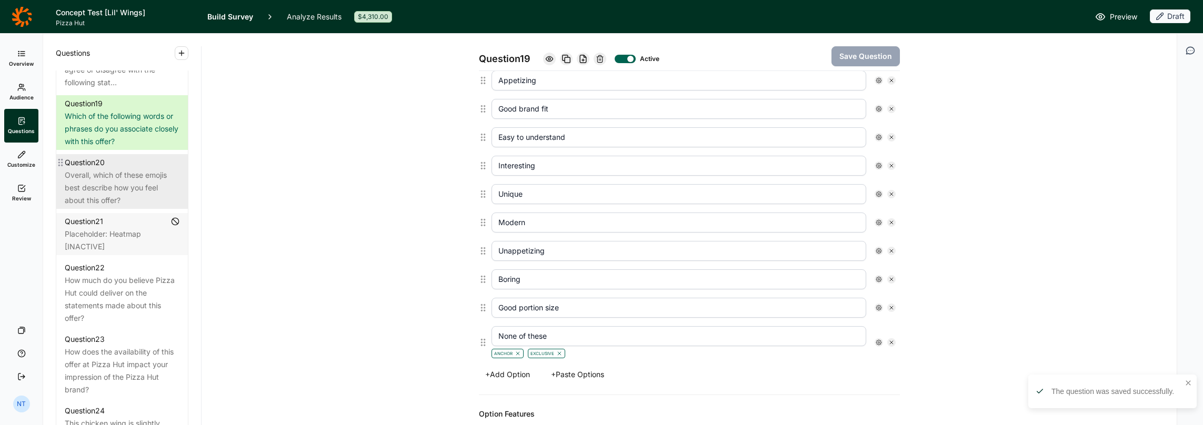
click at [122, 207] on div "Overall, which of these emojis best describe how you feel about this offer?" at bounding box center [122, 188] width 115 height 38
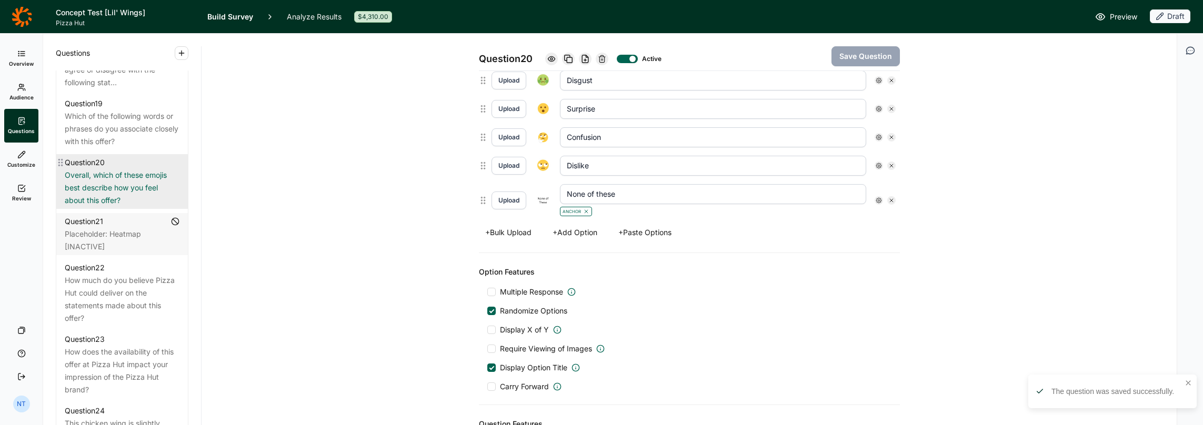
scroll to position [1751, 0]
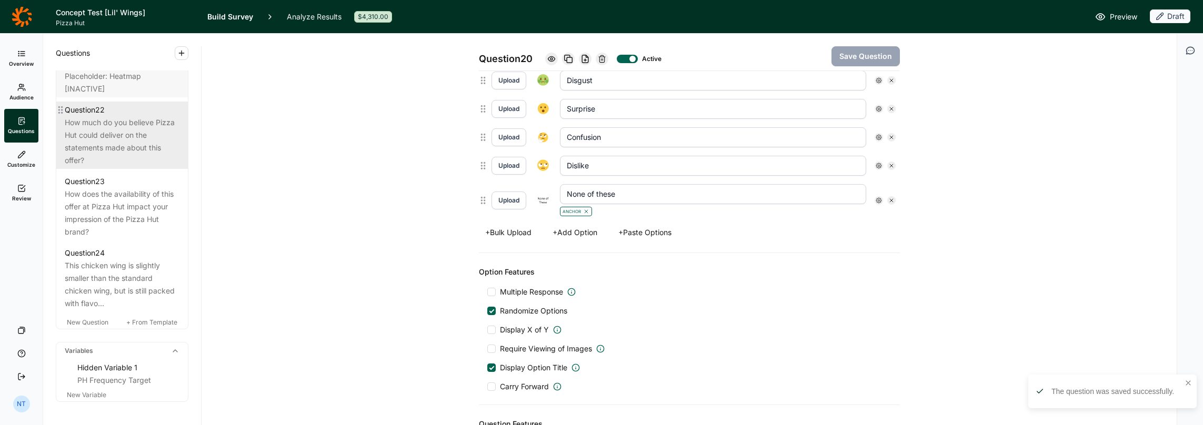
click at [123, 167] on div "How much do you believe Pizza Hut could deliver on the statements made about th…" at bounding box center [122, 141] width 115 height 51
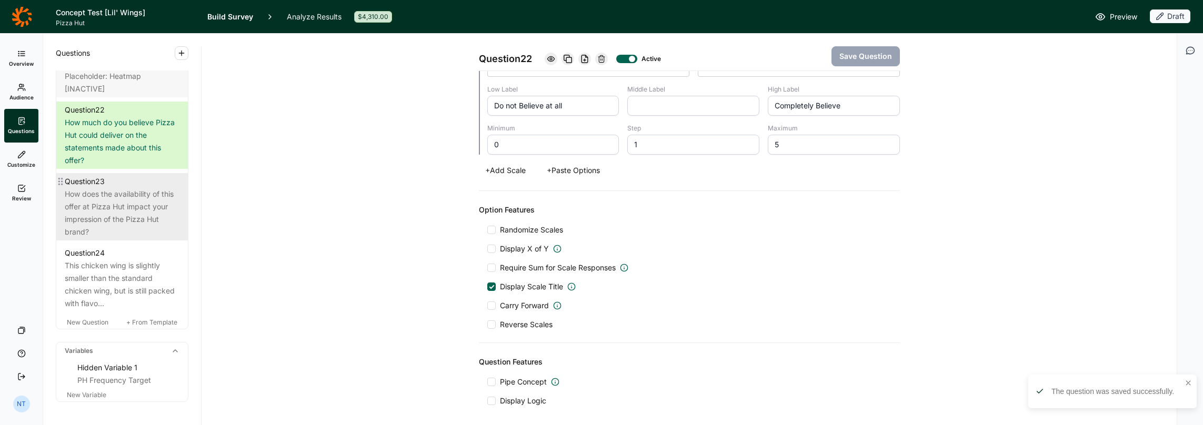
click at [136, 238] on div "How does the availability of this offer at Pizza Hut impact your impression of …" at bounding box center [122, 213] width 115 height 51
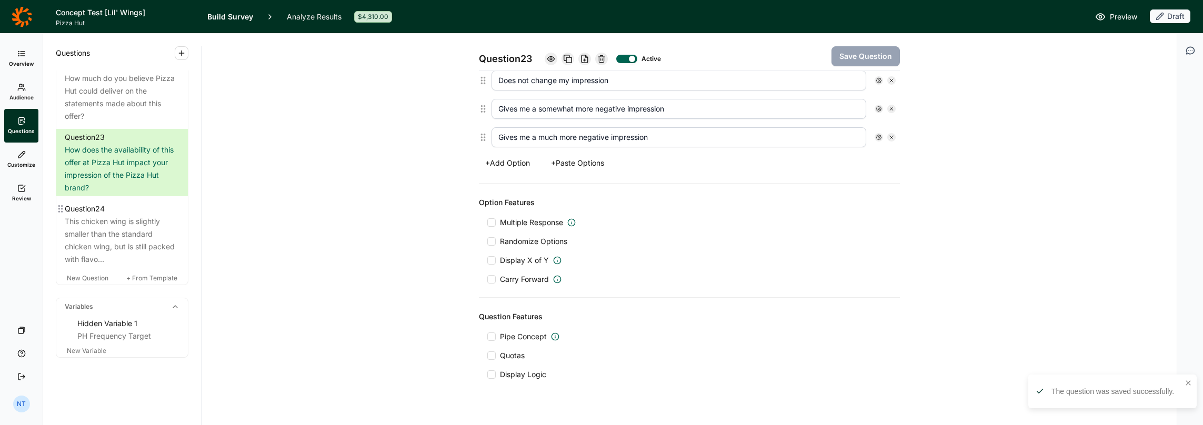
scroll to position [1699, 0]
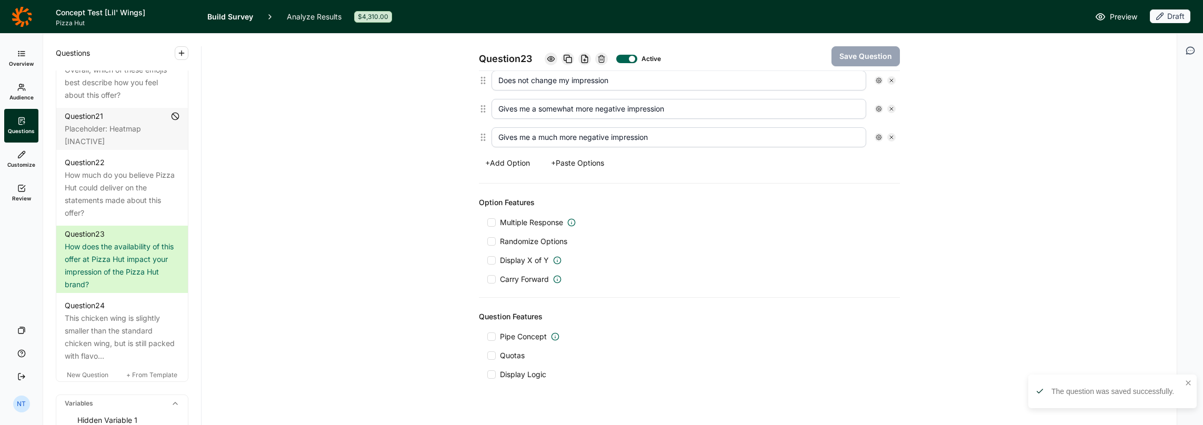
click at [599, 15] on link "Preview" at bounding box center [1116, 17] width 42 height 13
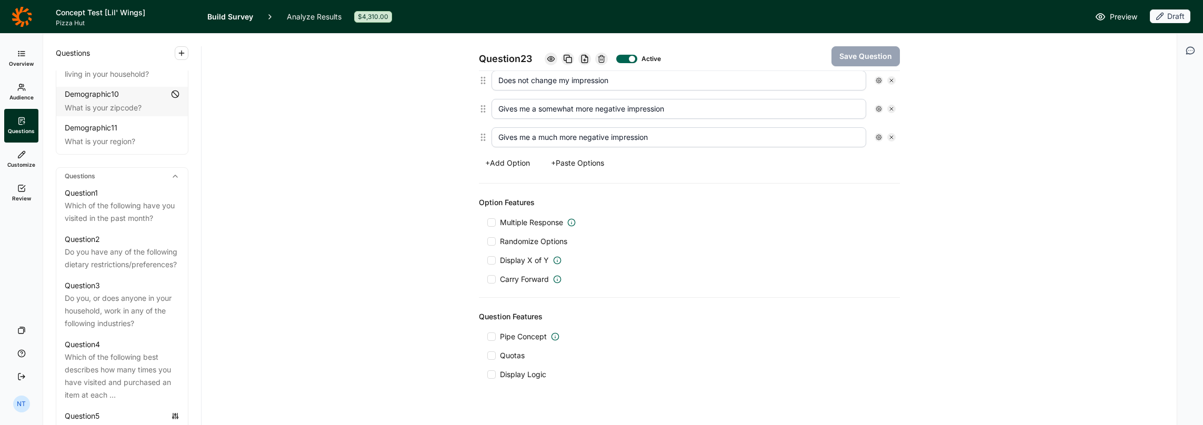
scroll to position [383, 0]
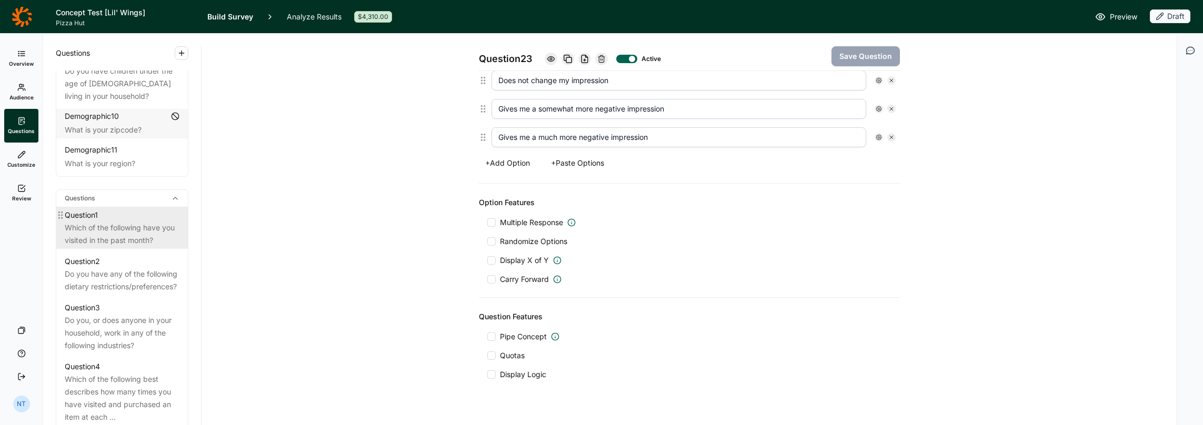
click at [102, 209] on div "Question 1" at bounding box center [122, 215] width 115 height 13
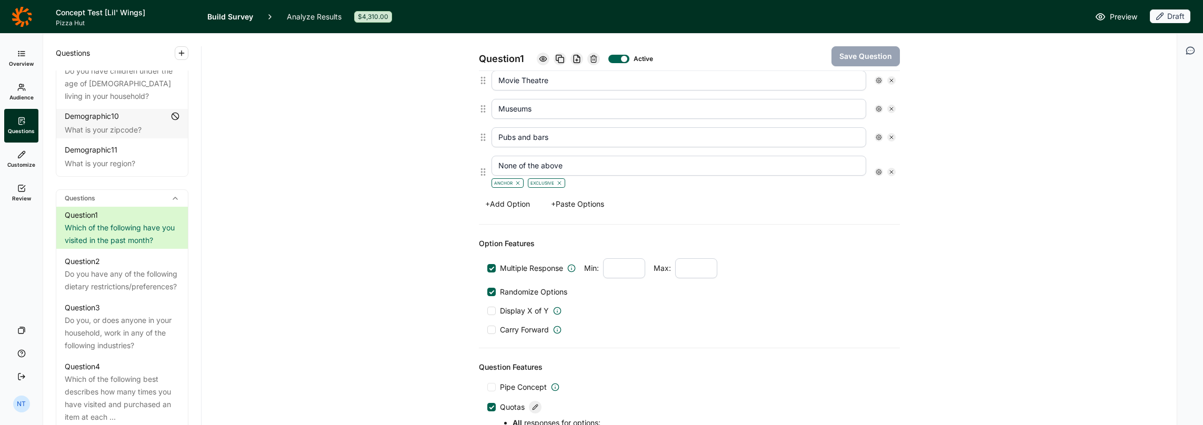
click at [539, 57] on icon at bounding box center [543, 59] width 8 height 8
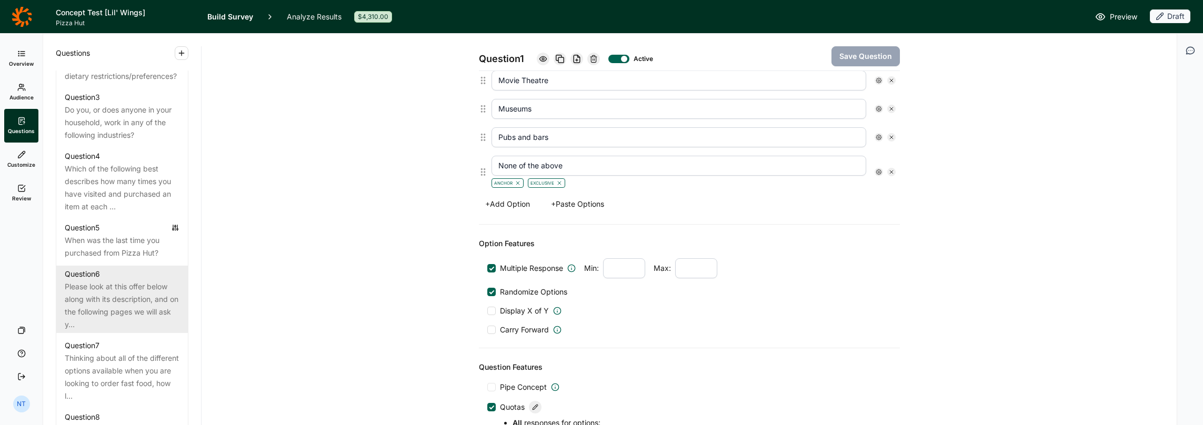
click at [103, 297] on div "Please look at this offer below along with its description, and on the followin…" at bounding box center [122, 306] width 115 height 51
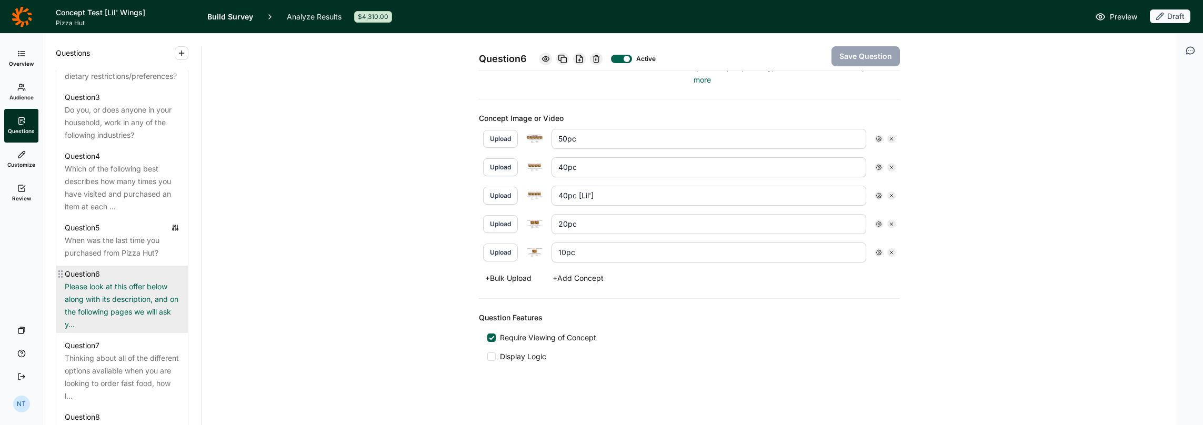
scroll to position [277, 0]
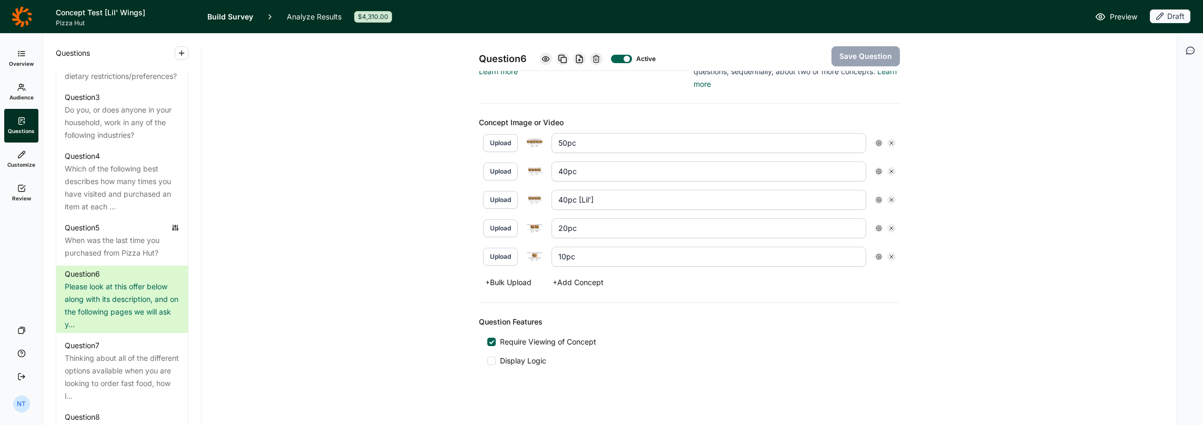
click at [592, 207] on div "Upload 40pc [Lil']" at bounding box center [689, 200] width 421 height 28
click at [589, 176] on input "40pc" at bounding box center [709, 172] width 315 height 20
click at [493, 168] on button "Upload" at bounding box center [500, 172] width 35 height 18
click at [530, 169] on img at bounding box center [534, 171] width 17 height 9
click at [412, 181] on div "Question 6 Active Save Question Title Please look at this offer below along wit…" at bounding box center [689, 93] width 950 height 673
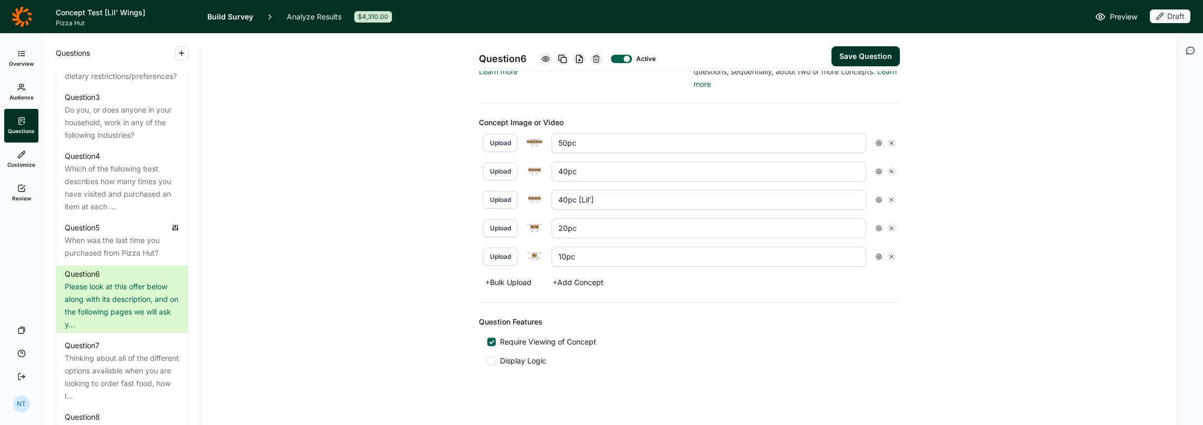
click at [599, 54] on button "Save Question" at bounding box center [866, 56] width 68 height 20
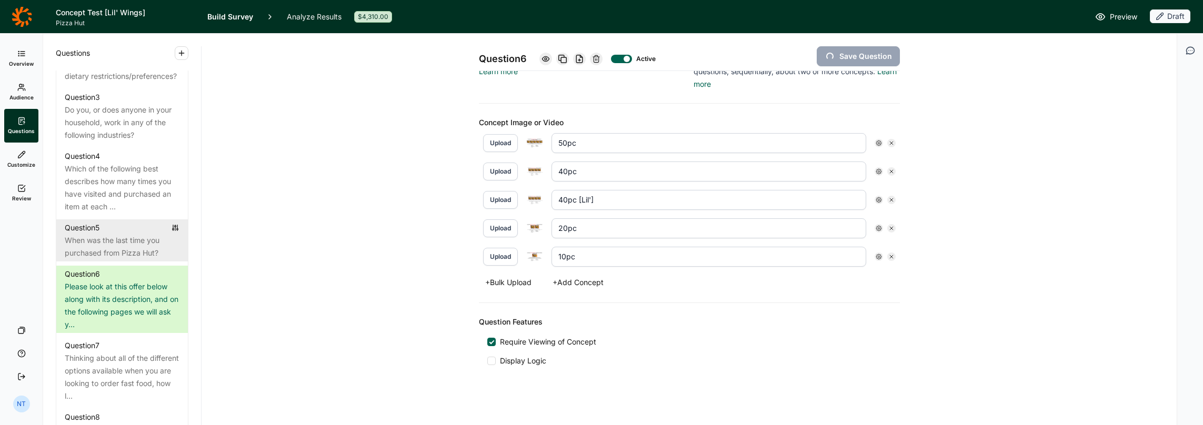
type input "10pc"
type input "20pc"
type input "50pc"
type input "40pc"
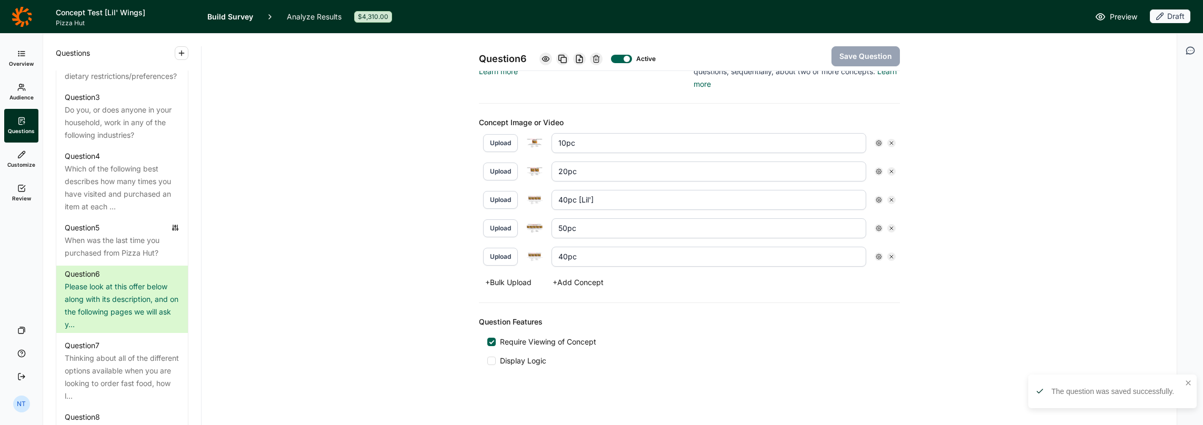
click at [542, 58] on use at bounding box center [545, 58] width 7 height 5
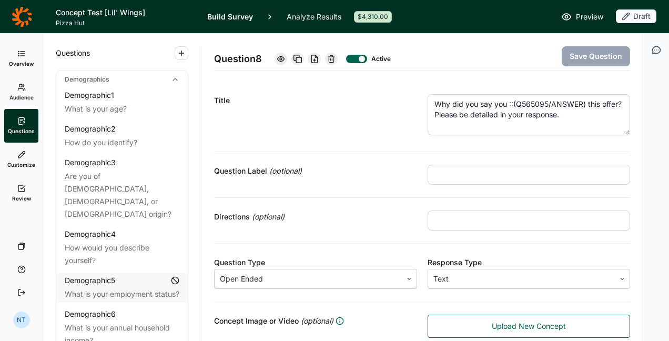
scroll to position [820, 0]
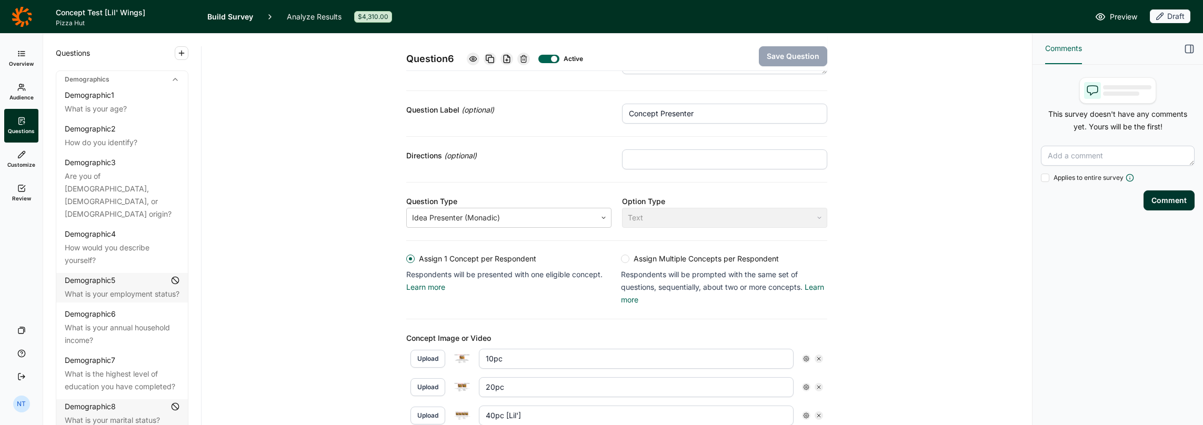
scroll to position [158, 0]
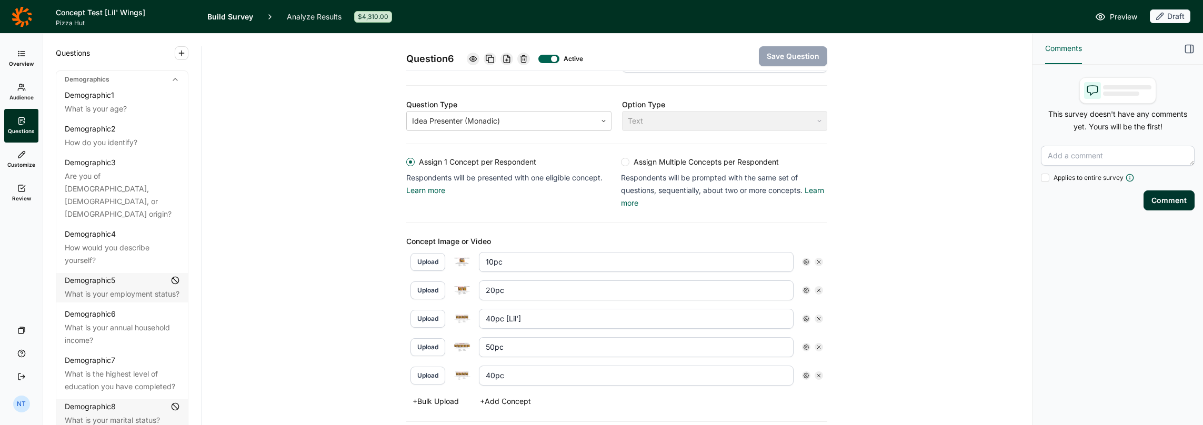
click at [434, 319] on button "Upload" at bounding box center [428, 319] width 35 height 18
click at [759, 62] on button "Save Question" at bounding box center [793, 56] width 68 height 20
click at [472, 60] on icon at bounding box center [473, 59] width 8 height 8
click at [470, 58] on use at bounding box center [472, 58] width 7 height 5
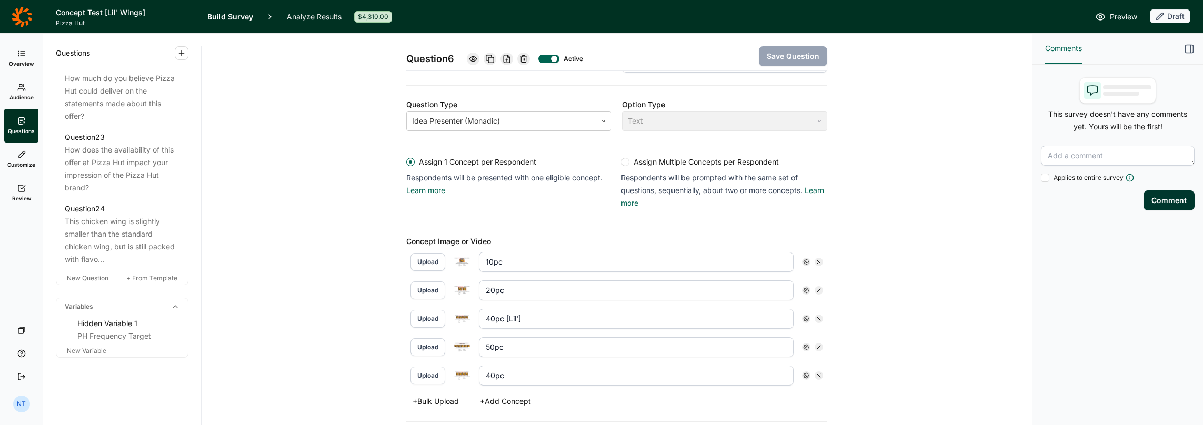
scroll to position [1857, 0]
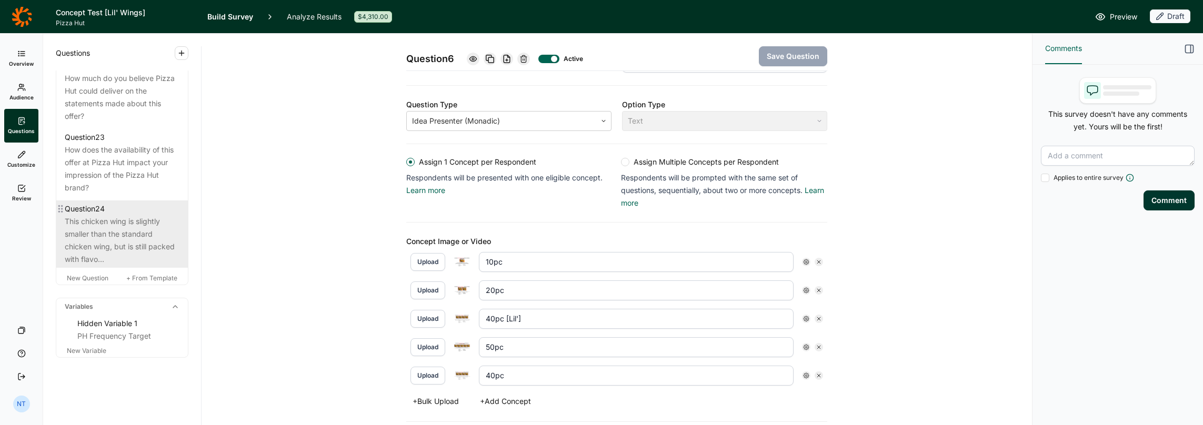
click at [114, 236] on div "This chicken wing is slightly smaller than the standard chicken wing, but is st…" at bounding box center [122, 240] width 115 height 51
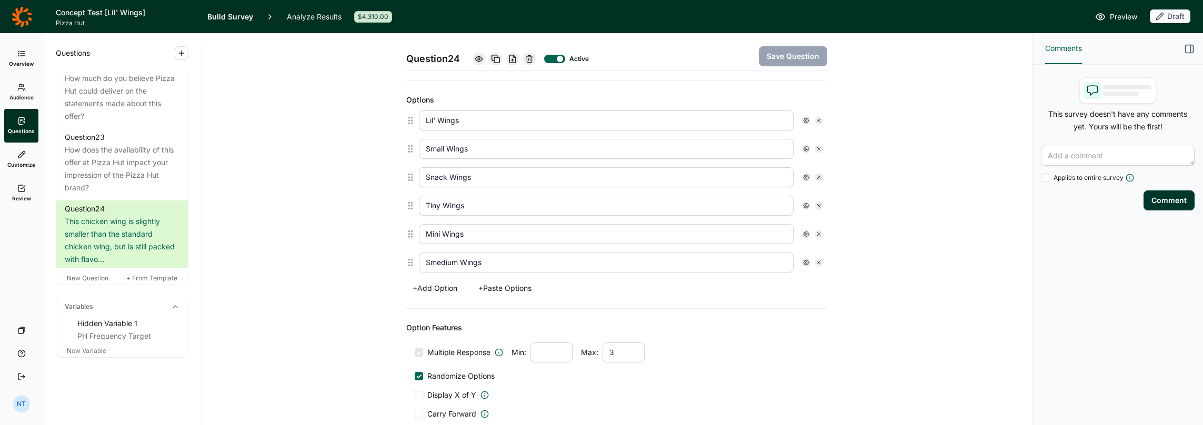
scroll to position [417, 0]
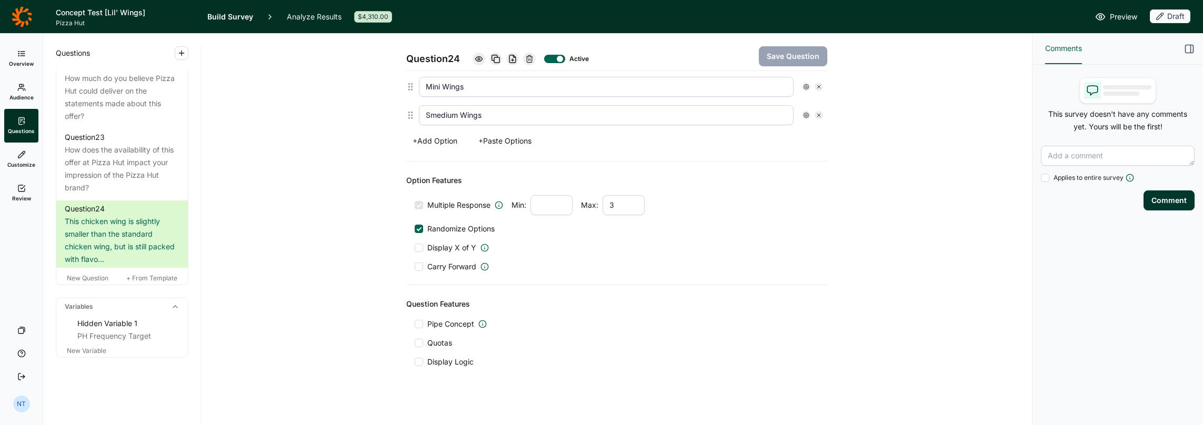
click at [417, 203] on div at bounding box center [419, 205] width 5 height 5
drag, startPoint x: 612, startPoint y: 199, endPoint x: 599, endPoint y: 199, distance: 12.6
click at [603, 199] on input "3" at bounding box center [624, 205] width 42 height 20
click at [662, 213] on div "Multiple Response Min: Max: Randomize Options Display X of Y Carry Forward" at bounding box center [617, 233] width 404 height 77
click at [769, 64] on button "Save Question" at bounding box center [793, 56] width 68 height 20
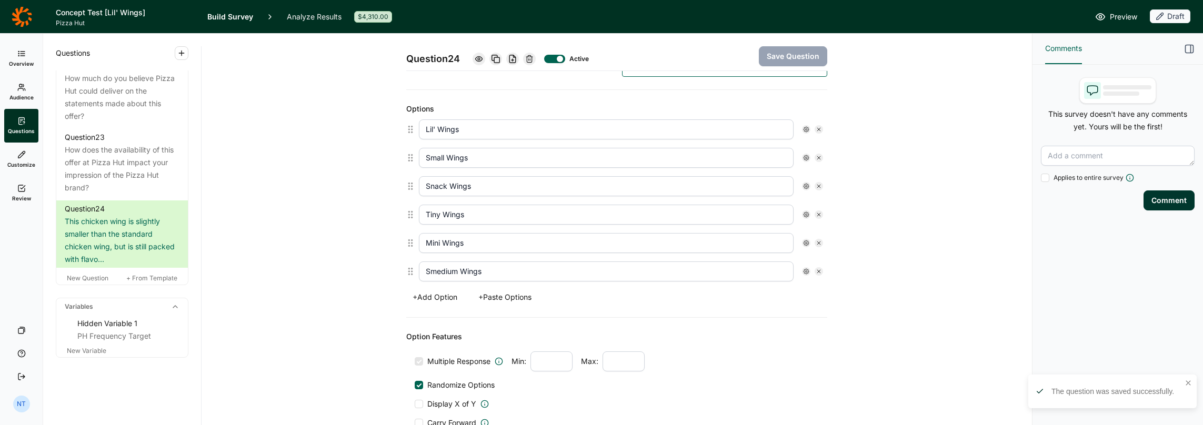
scroll to position [259, 0]
click at [477, 58] on use at bounding box center [478, 58] width 7 height 5
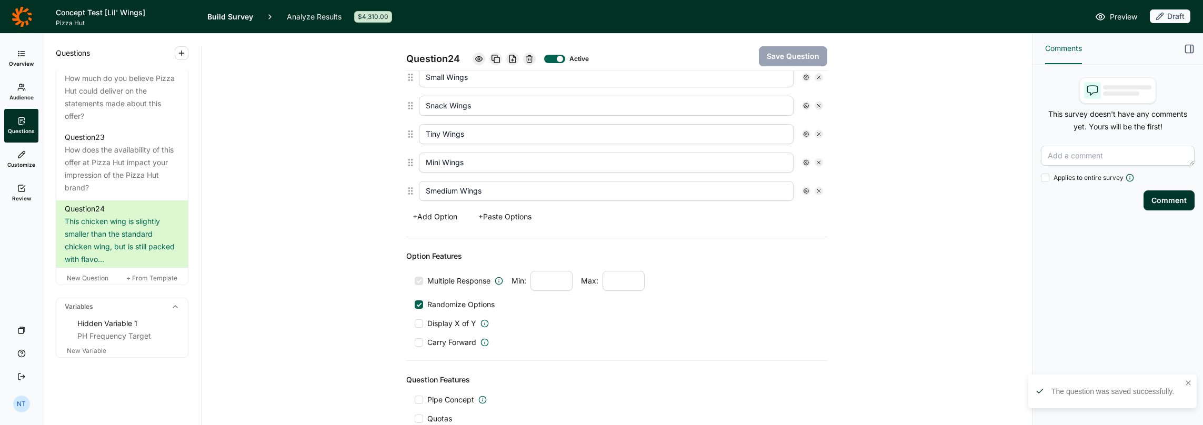
scroll to position [417, 0]
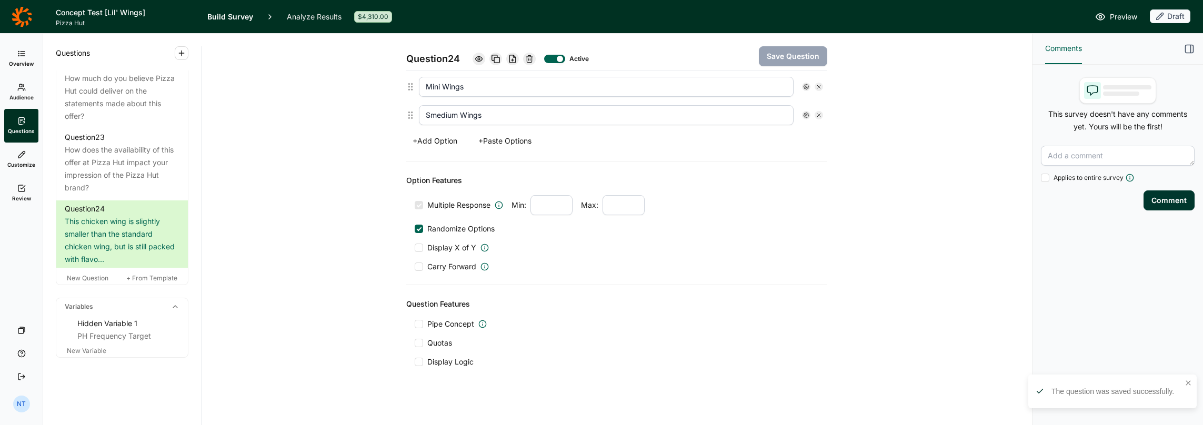
click at [361, 154] on div "Question 24 Active Save Question Title This chicken wing is slightly smaller th…" at bounding box center [616, 23] width 805 height 814
drag, startPoint x: 636, startPoint y: 278, endPoint x: 567, endPoint y: 290, distance: 70.0
click at [636, 278] on div "Option Features Multiple Response Min: Max: Randomize Options Display X of Y Ca…" at bounding box center [616, 224] width 421 height 124
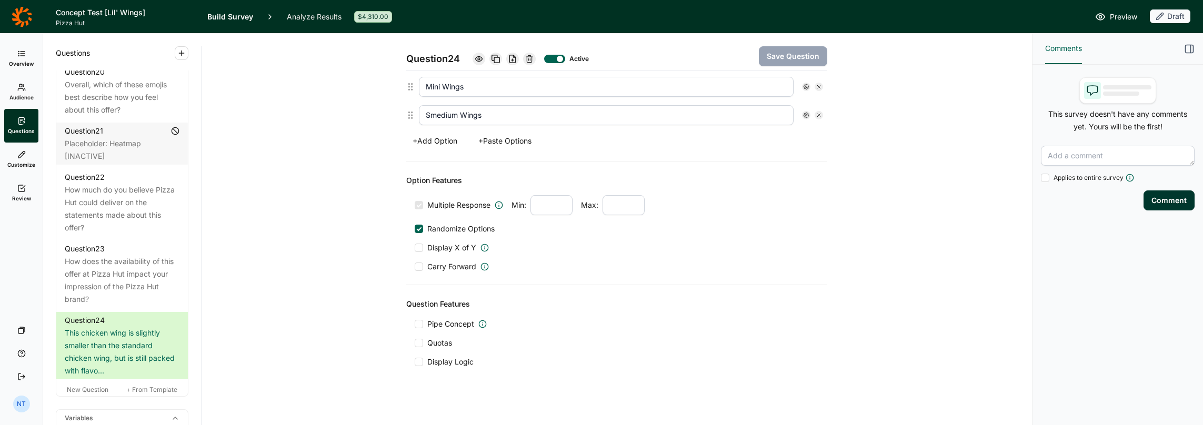
scroll to position [1857, 0]
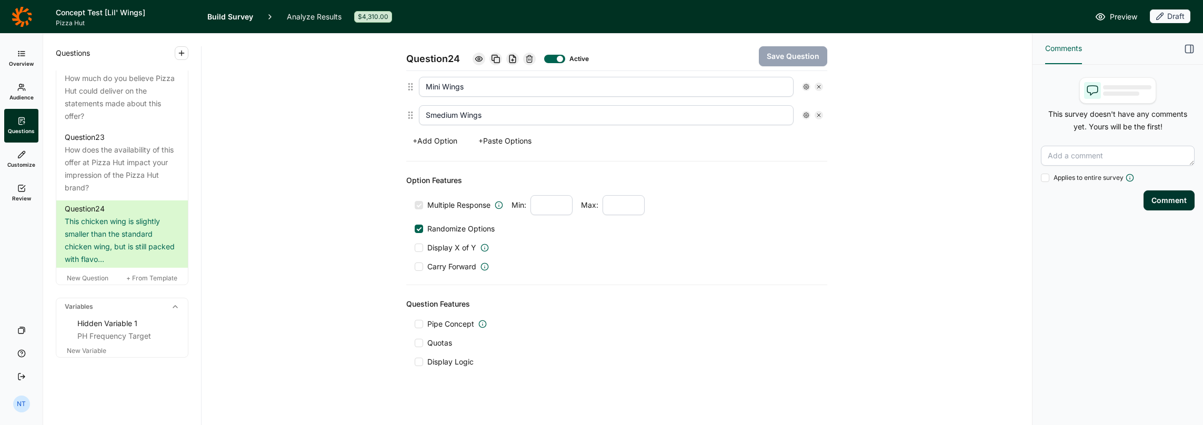
click at [30, 159] on link "Customize" at bounding box center [21, 160] width 34 height 34
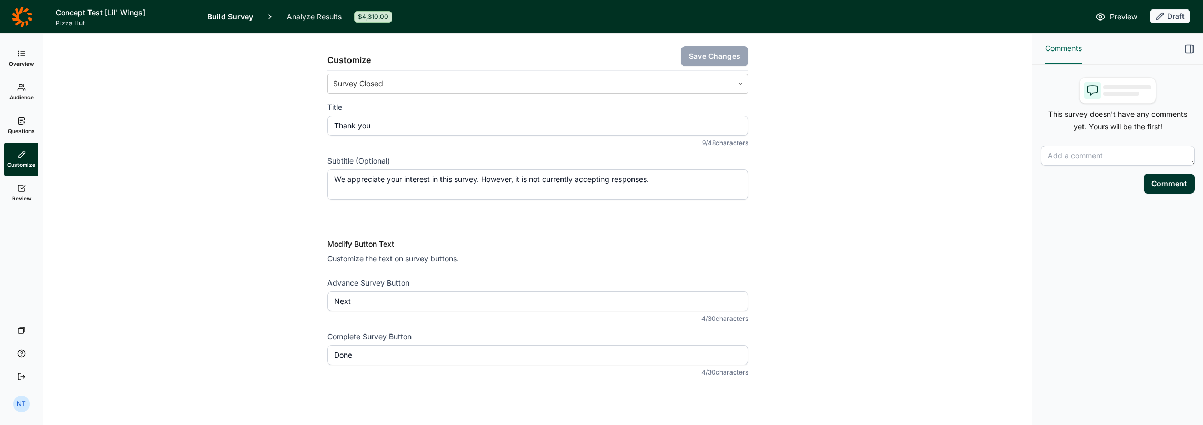
click at [19, 184] on link "Review" at bounding box center [21, 193] width 34 height 34
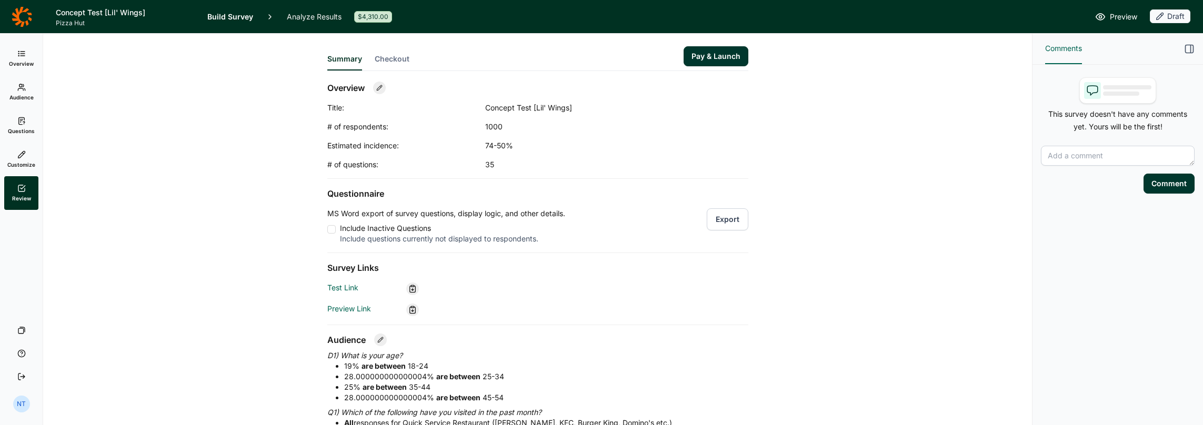
click at [36, 119] on link "Questions" at bounding box center [21, 126] width 34 height 34
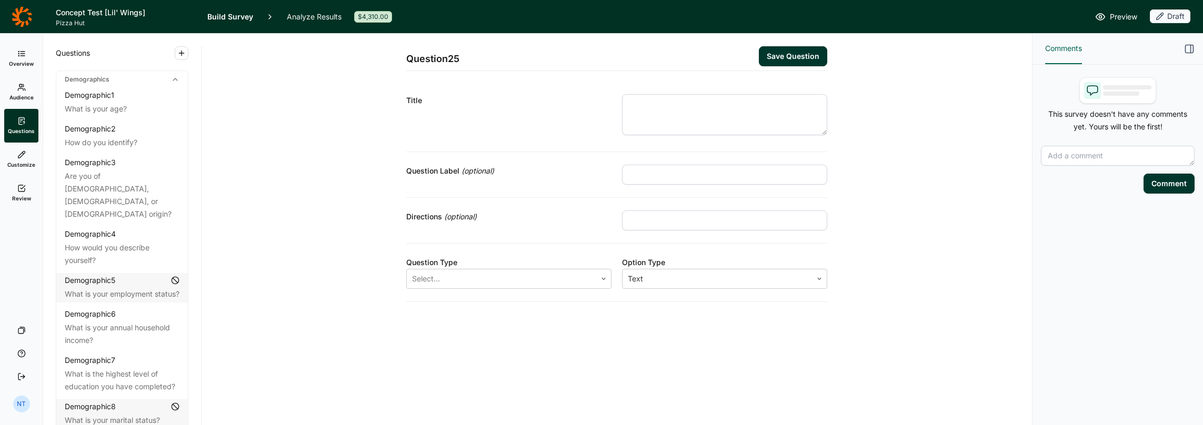
click at [33, 159] on link "Customize" at bounding box center [21, 160] width 34 height 34
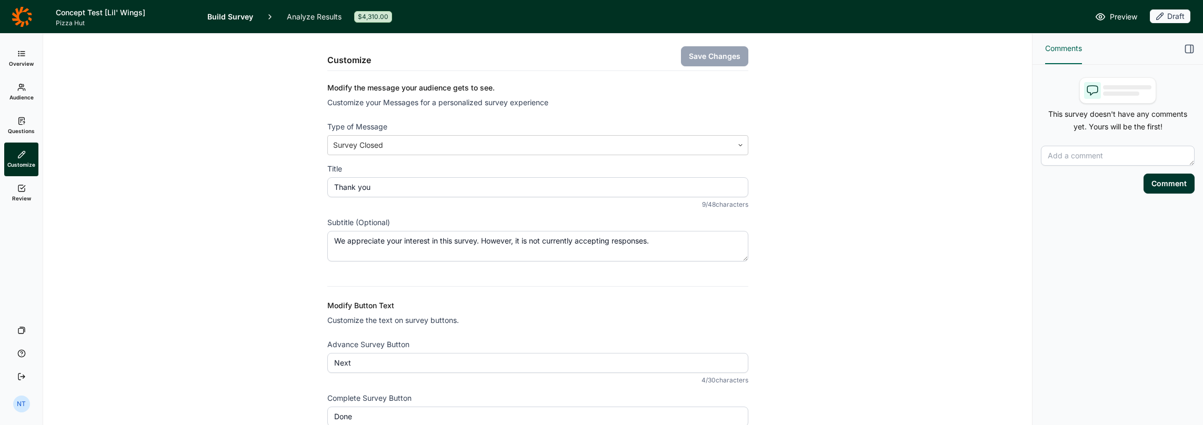
click at [28, 107] on link "Audience" at bounding box center [21, 92] width 34 height 34
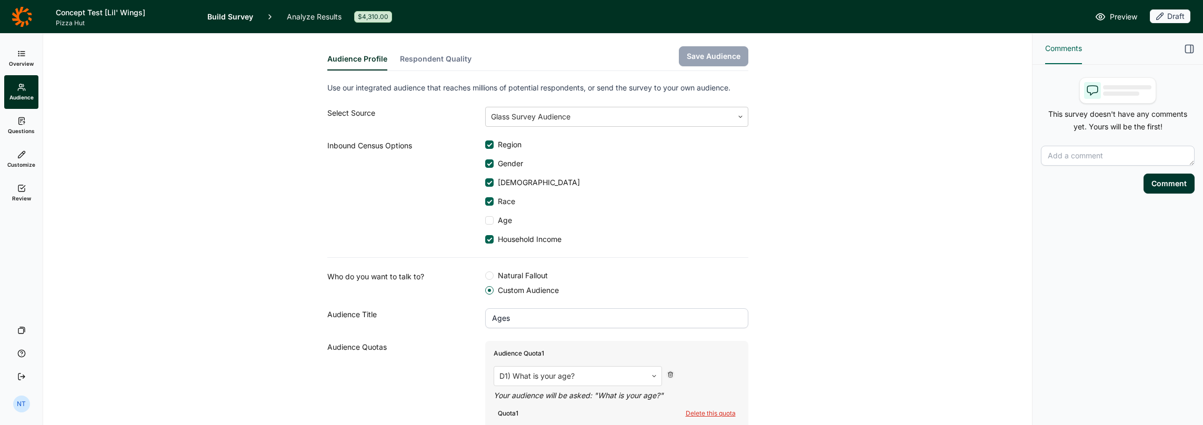
click at [26, 57] on link "Overview" at bounding box center [21, 59] width 34 height 34
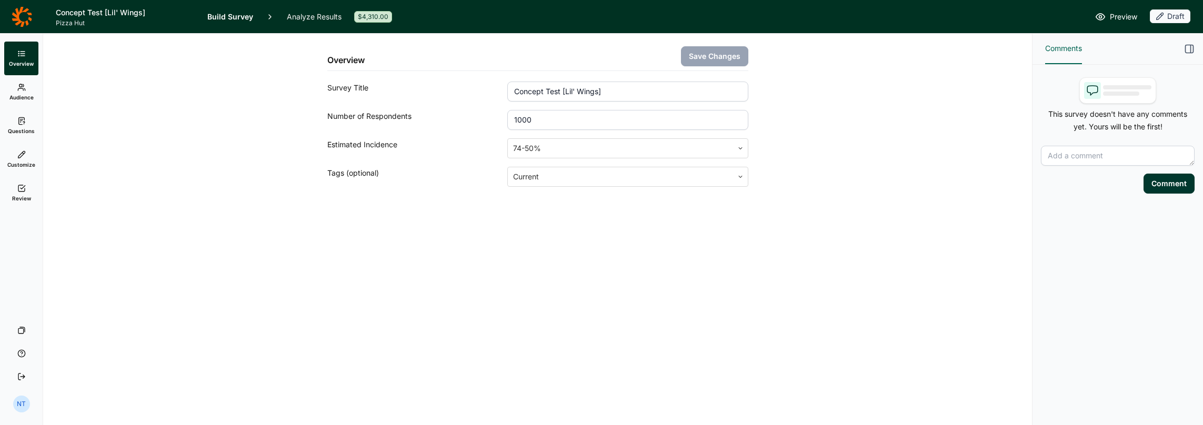
click at [18, 153] on icon at bounding box center [21, 155] width 8 height 8
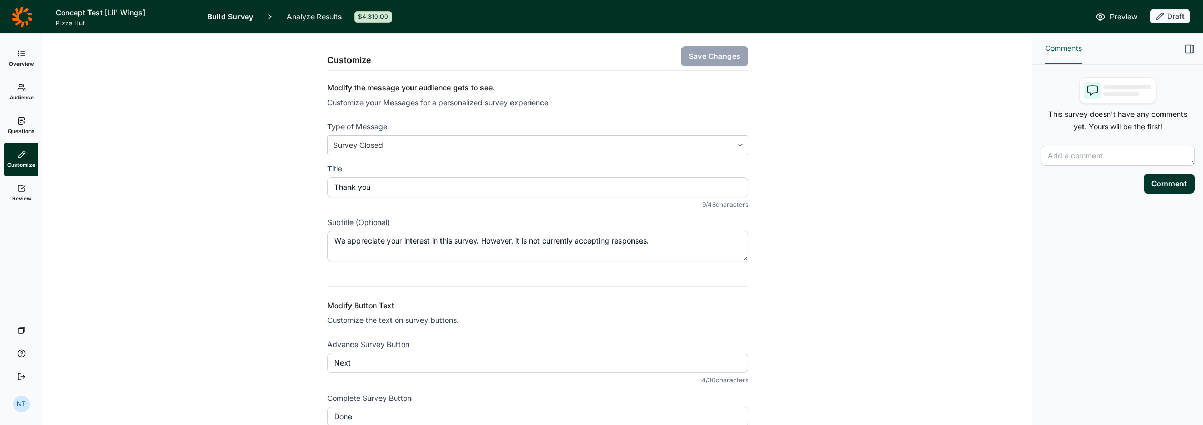
click at [38, 91] on link "Audience" at bounding box center [21, 92] width 34 height 34
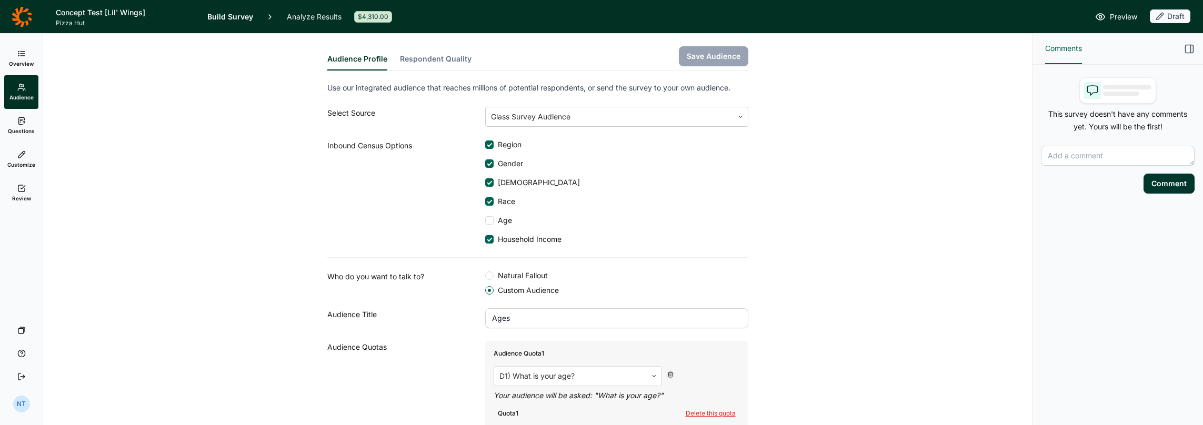
click at [28, 117] on link "Questions" at bounding box center [21, 126] width 34 height 34
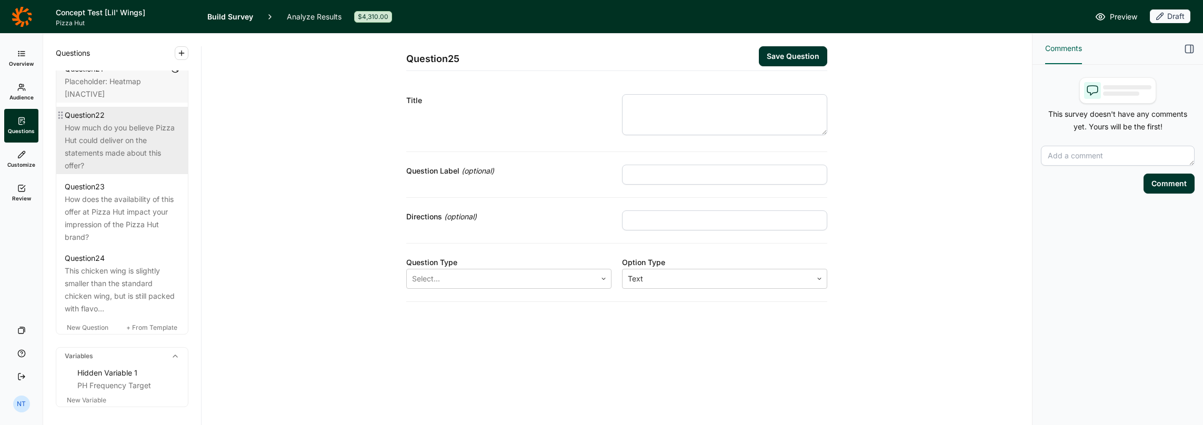
scroll to position [1857, 0]
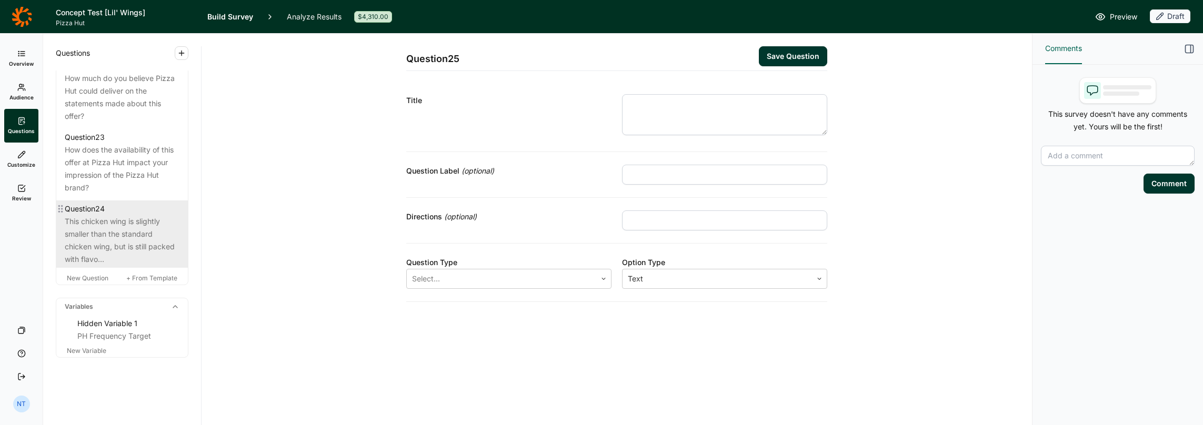
click at [115, 228] on div "This chicken wing is slightly smaller than the standard chicken wing, but is st…" at bounding box center [122, 240] width 115 height 51
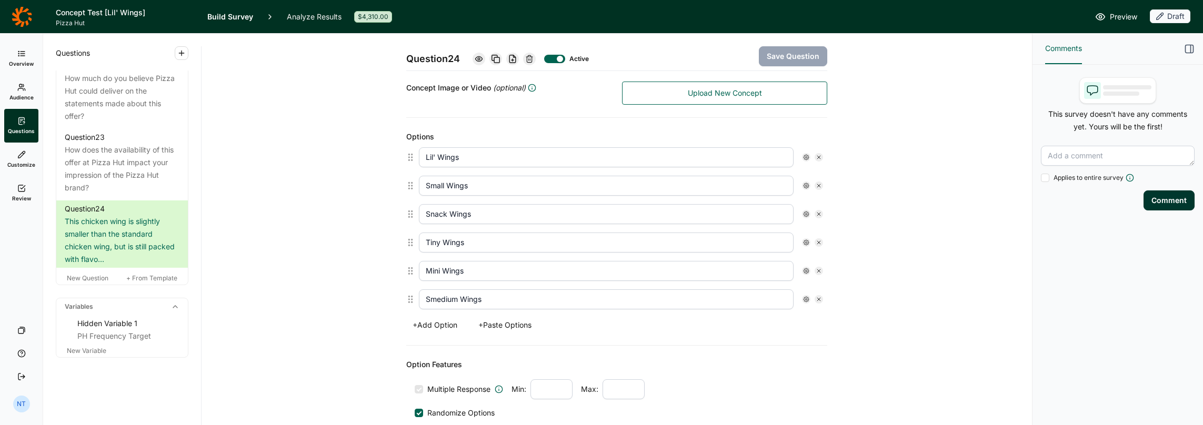
scroll to position [211, 0]
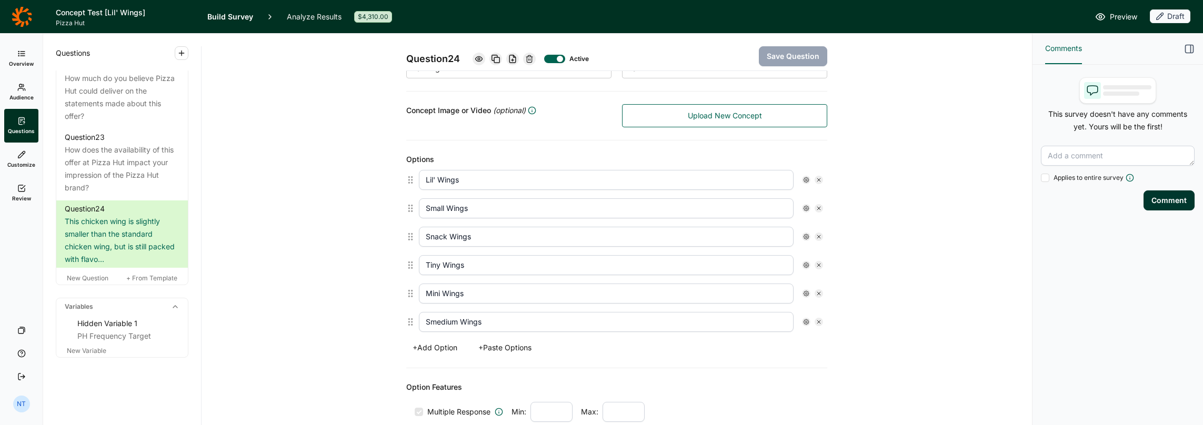
click at [16, 149] on link "Customize" at bounding box center [21, 160] width 34 height 34
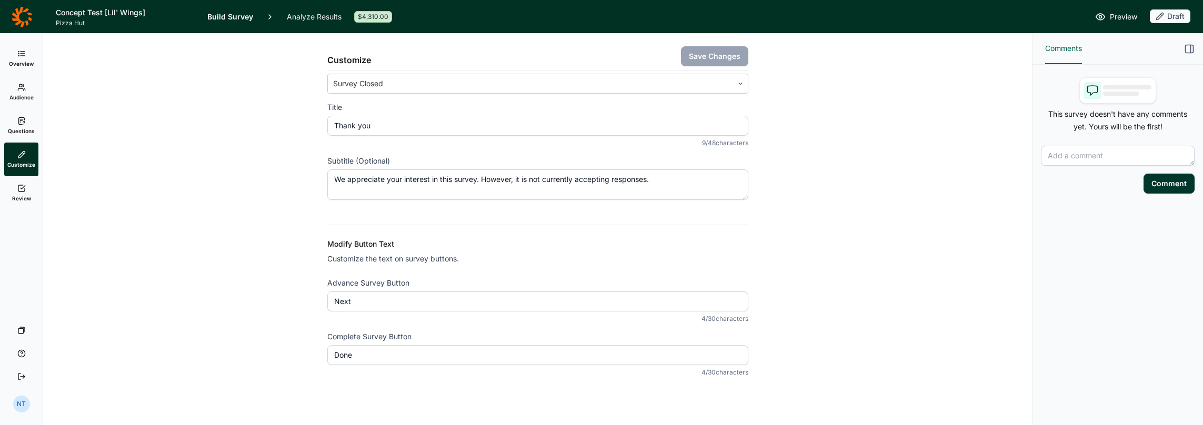
click at [13, 197] on span "Review" at bounding box center [21, 198] width 19 height 7
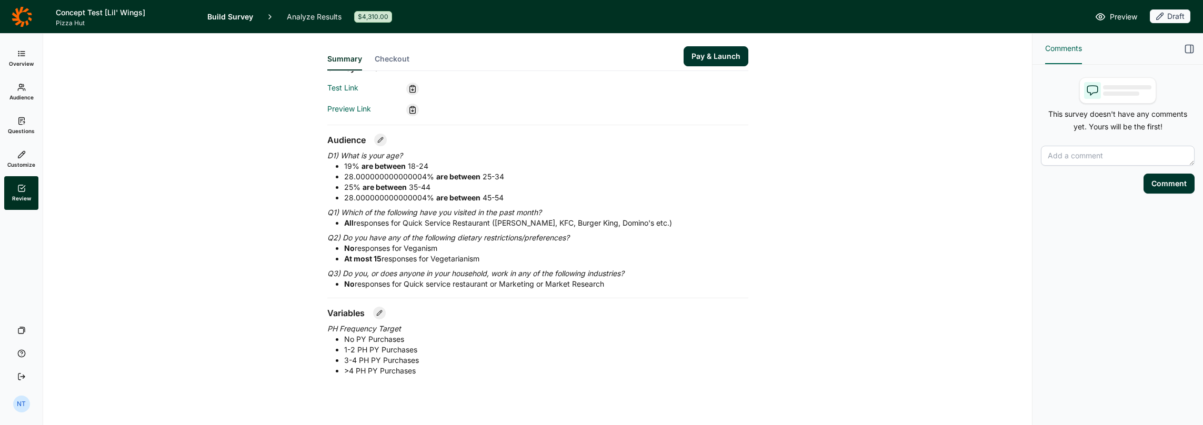
click at [685, 53] on button "Pay & Launch" at bounding box center [716, 56] width 65 height 20
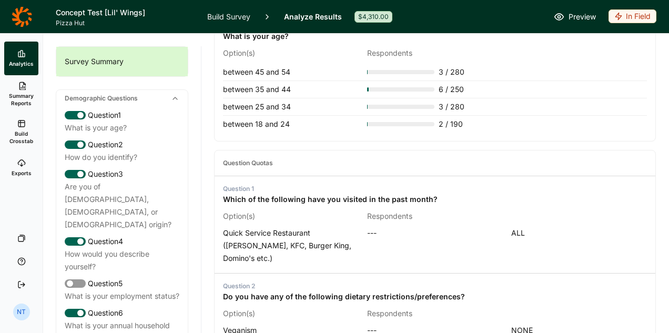
scroll to position [387, 0]
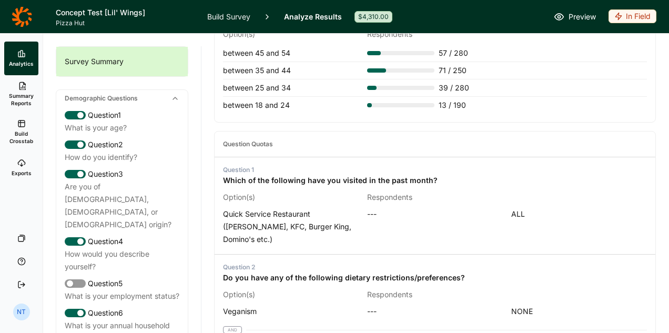
click at [356, 276] on div "Do you have any of the following dietary restrictions/preferences?" at bounding box center [344, 278] width 242 height 13
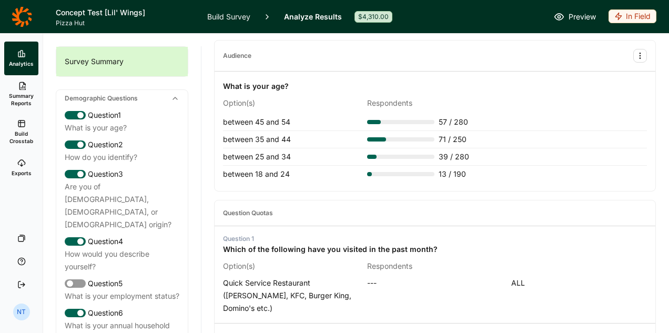
scroll to position [282, 0]
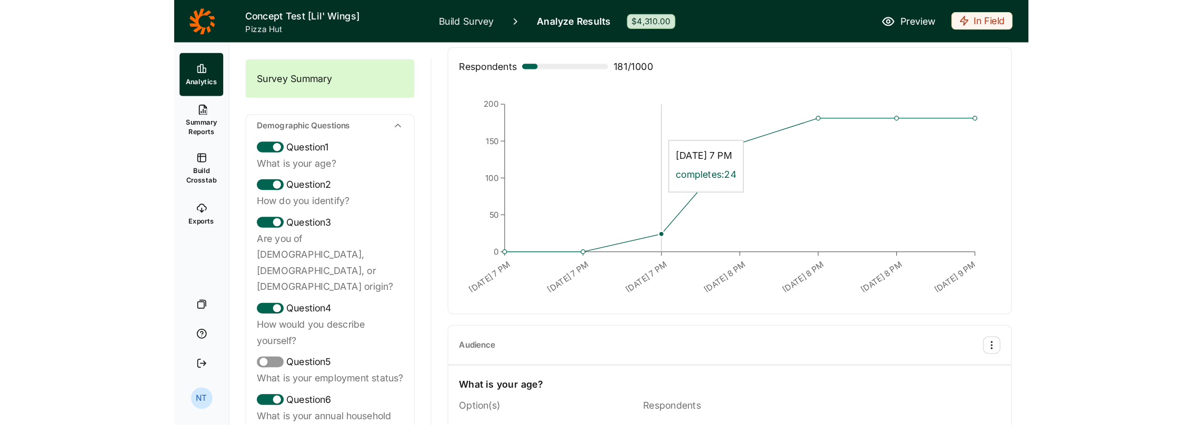
scroll to position [105, 0]
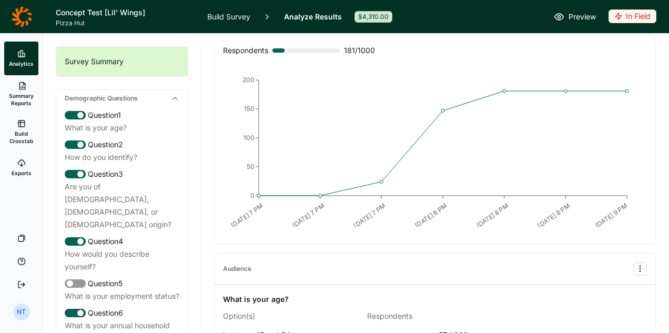
click at [210, 241] on div "Status In Field In-Field Dates Aug 12, 2025 - Now Current Incidence 74-50% Link…" at bounding box center [436, 183] width 468 height 299
click at [207, 239] on div "Status In Field In-Field Dates Aug 12, 2025 - Now Current Incidence 74-50% Link…" at bounding box center [436, 183] width 468 height 299
click at [205, 242] on div "Status In Field In-Field Dates Aug 12, 2025 - Now Current Incidence 74-50% Link…" at bounding box center [436, 183] width 468 height 299
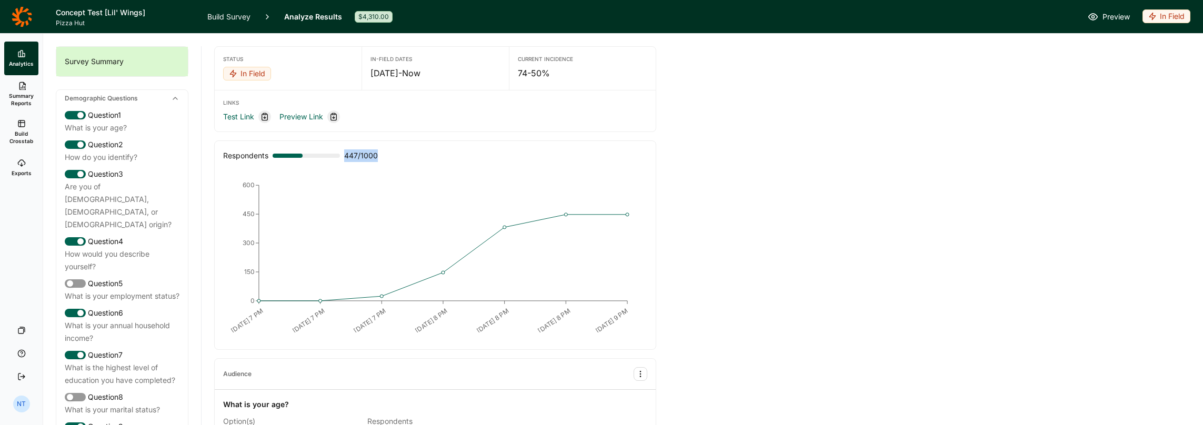
drag, startPoint x: 344, startPoint y: 154, endPoint x: 380, endPoint y: 158, distance: 36.0
click at [378, 158] on span "447 / 1000" at bounding box center [361, 155] width 34 height 13
drag, startPoint x: 380, startPoint y: 158, endPoint x: 375, endPoint y: 159, distance: 5.3
click at [375, 159] on span "447 / 1000" at bounding box center [361, 155] width 34 height 13
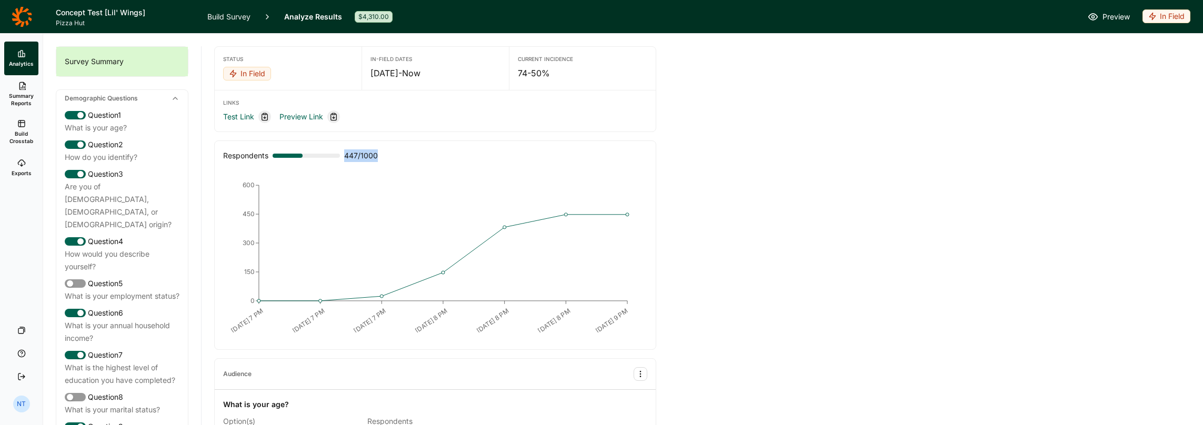
click at [373, 154] on span "447 / 1000" at bounding box center [361, 155] width 34 height 13
drag, startPoint x: 373, startPoint y: 154, endPoint x: 384, endPoint y: 153, distance: 11.2
click at [384, 153] on div "Respondents 447 / 1000" at bounding box center [435, 155] width 424 height 13
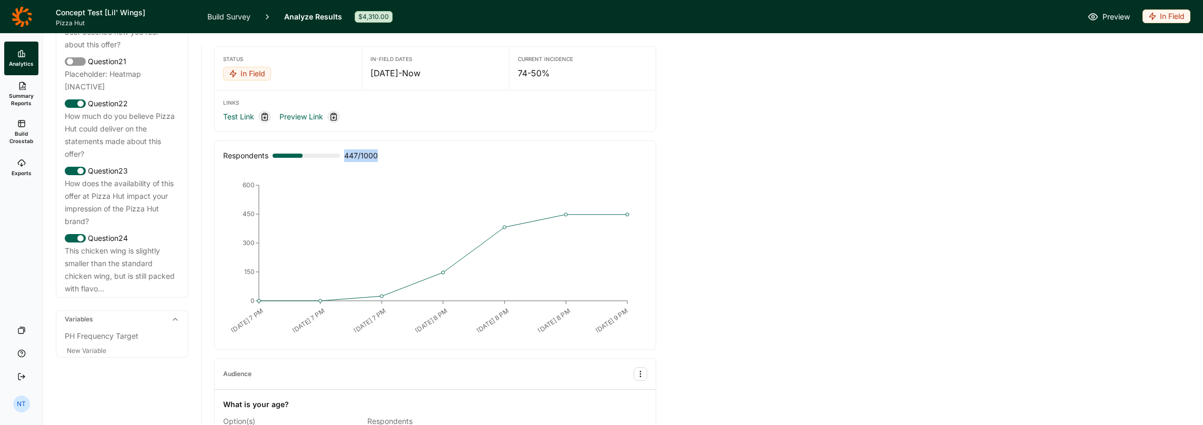
scroll to position [1627, 0]
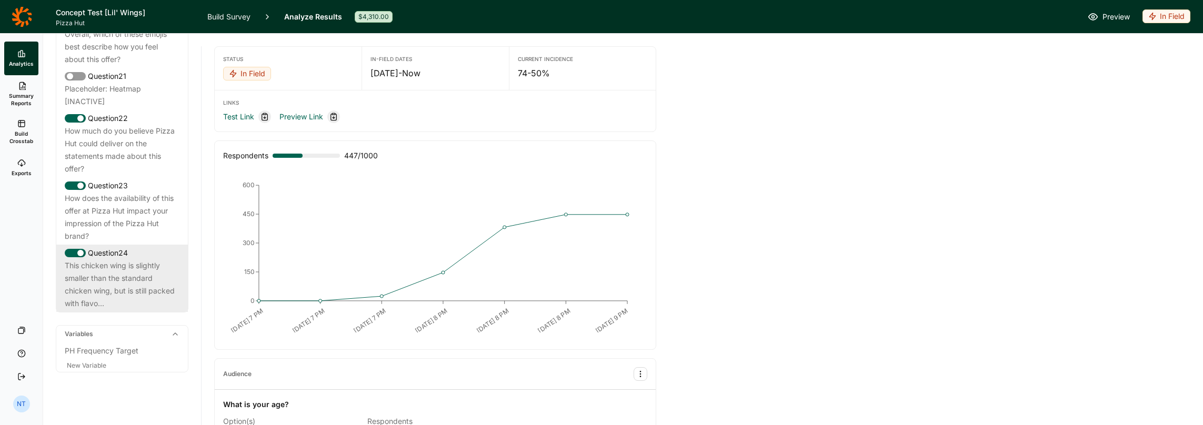
click at [123, 310] on div "This chicken wing is slightly smaller than the standard chicken wing, but is st…" at bounding box center [122, 284] width 115 height 51
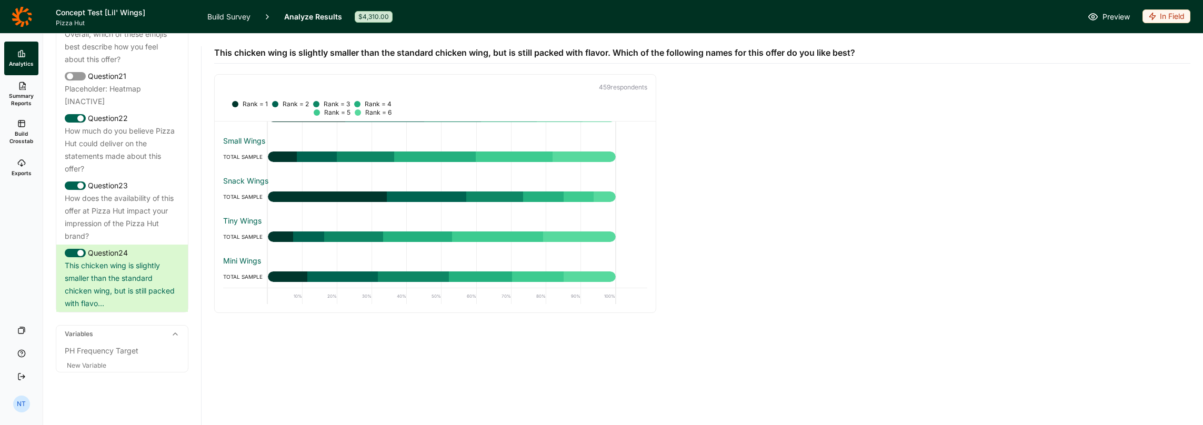
scroll to position [0, 0]
